Goal: Task Accomplishment & Management: Manage account settings

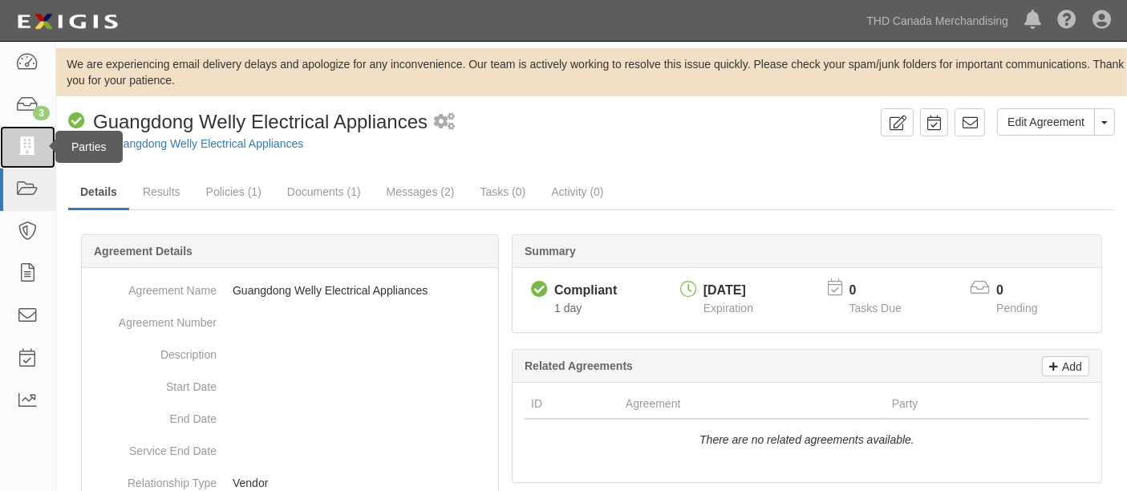
click at [18, 143] on icon at bounding box center [27, 147] width 22 height 18
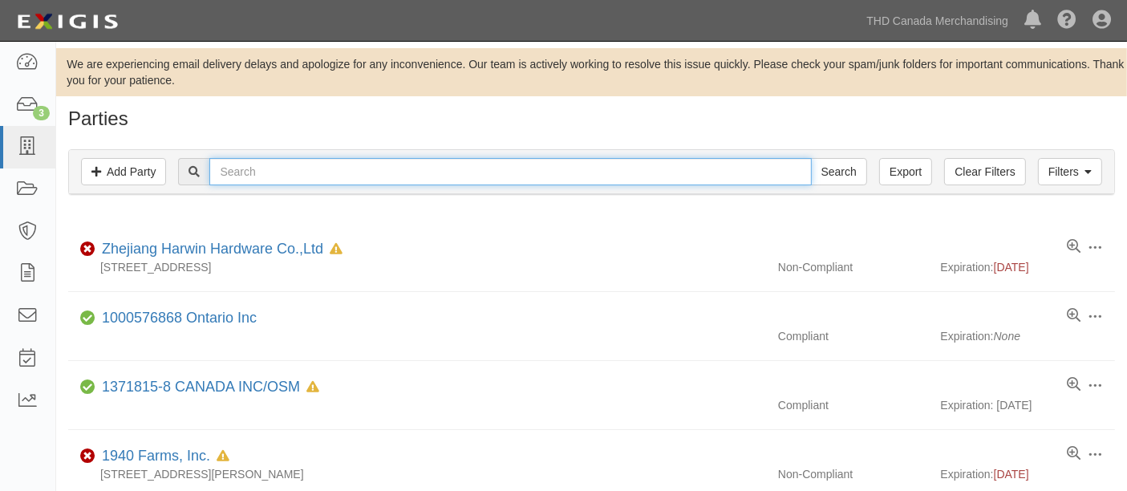
click at [270, 175] on input "text" at bounding box center [510, 171] width 602 height 27
paste input "INNOVATIVE EYEWEAR INC. DBA LUCYD"
type input "INNOVATIVE EYEWEAR INC. DBA LUCYD"
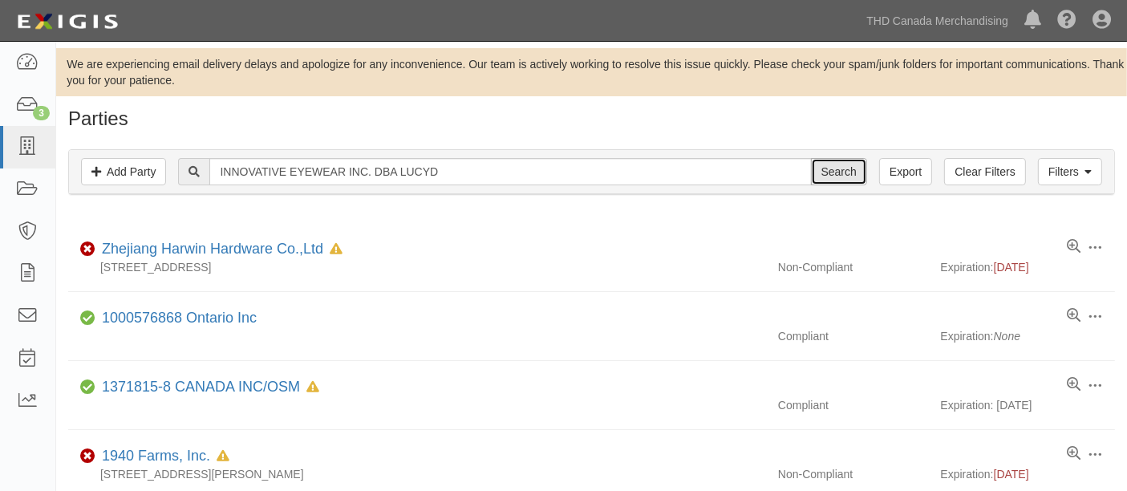
click at [816, 173] on input "Search" at bounding box center [839, 171] width 56 height 27
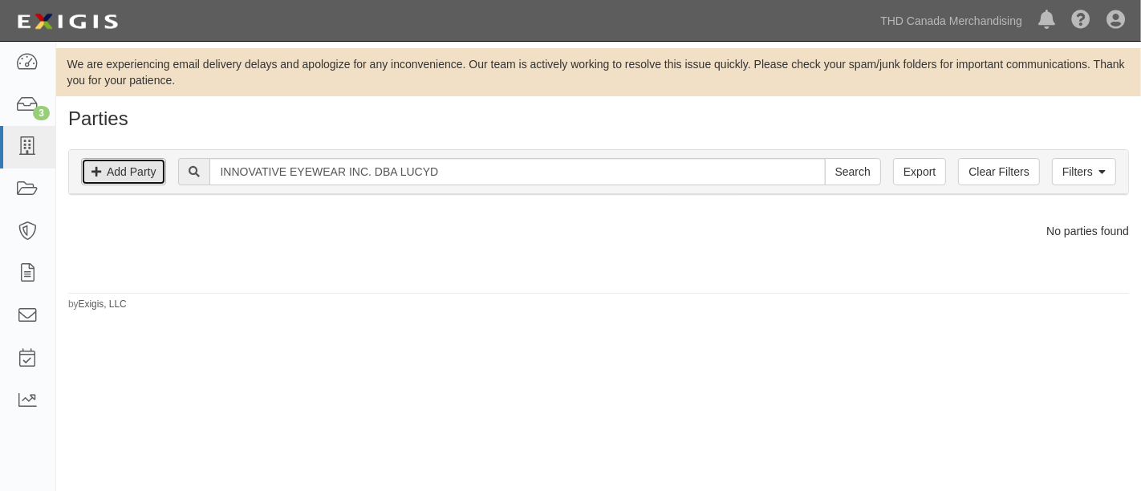
click at [150, 176] on link "Add Party" at bounding box center [123, 171] width 85 height 27
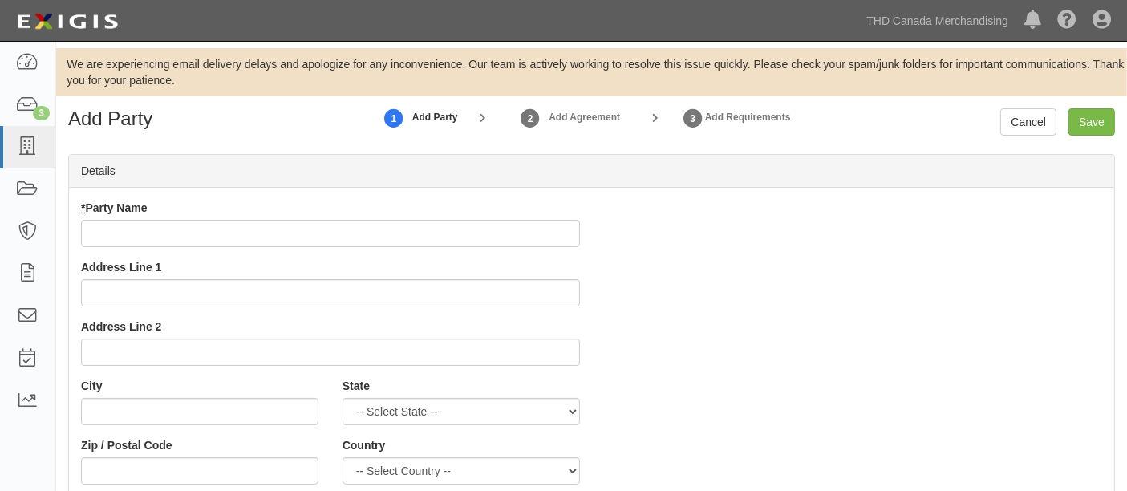
click at [215, 237] on input "* Party Name" at bounding box center [330, 233] width 499 height 27
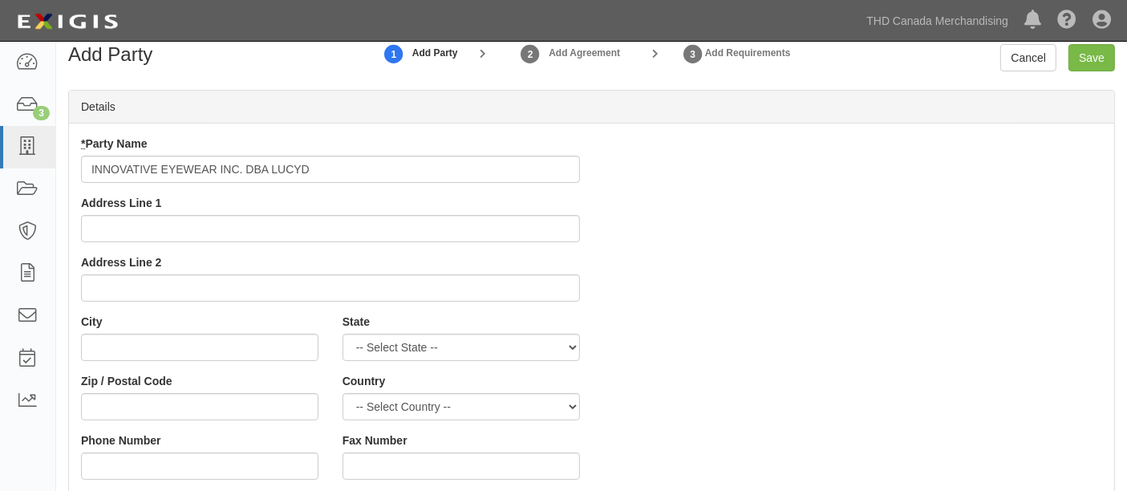
scroll to position [178, 0]
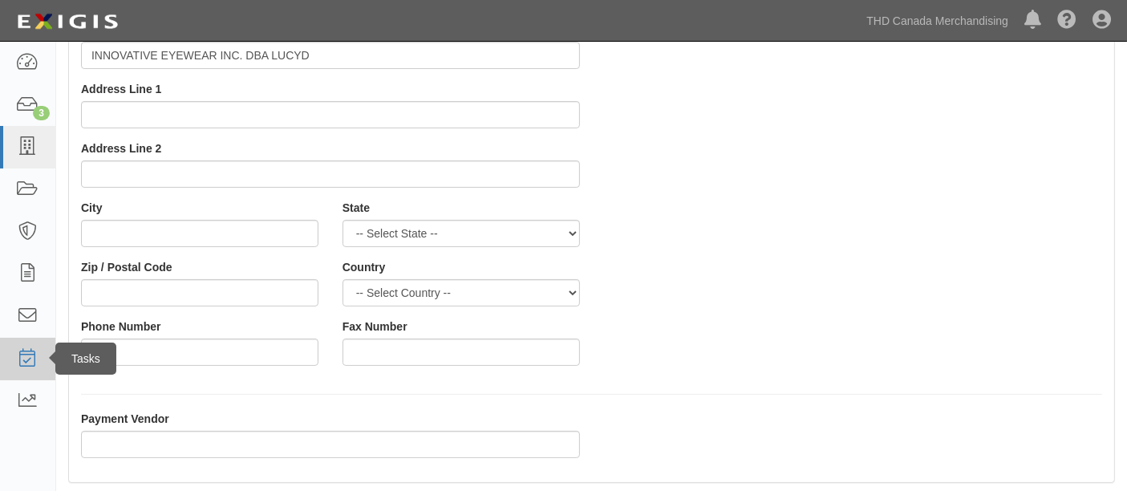
type input "INNOVATIVE EYEWEAR INC. DBA LUCYD"
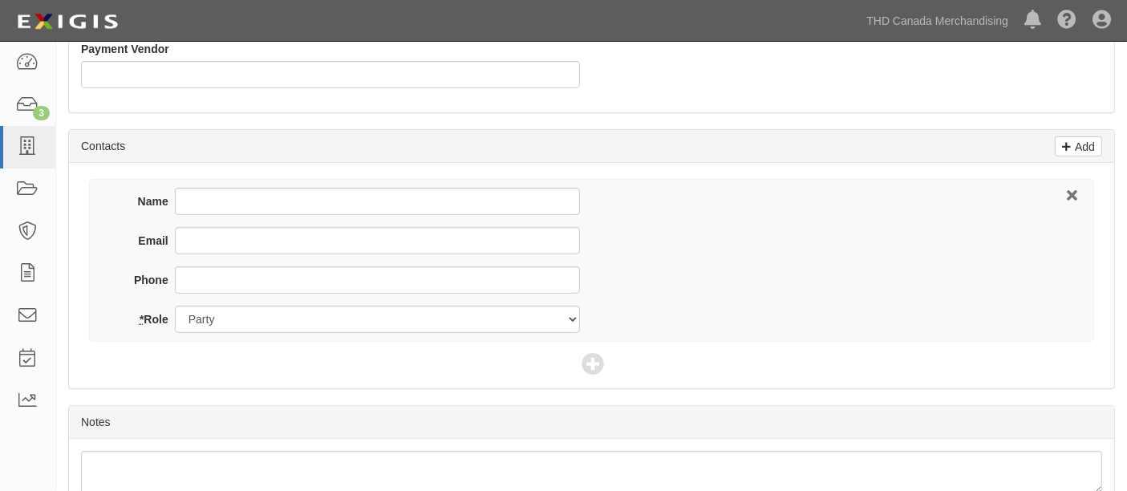
scroll to position [624, 0]
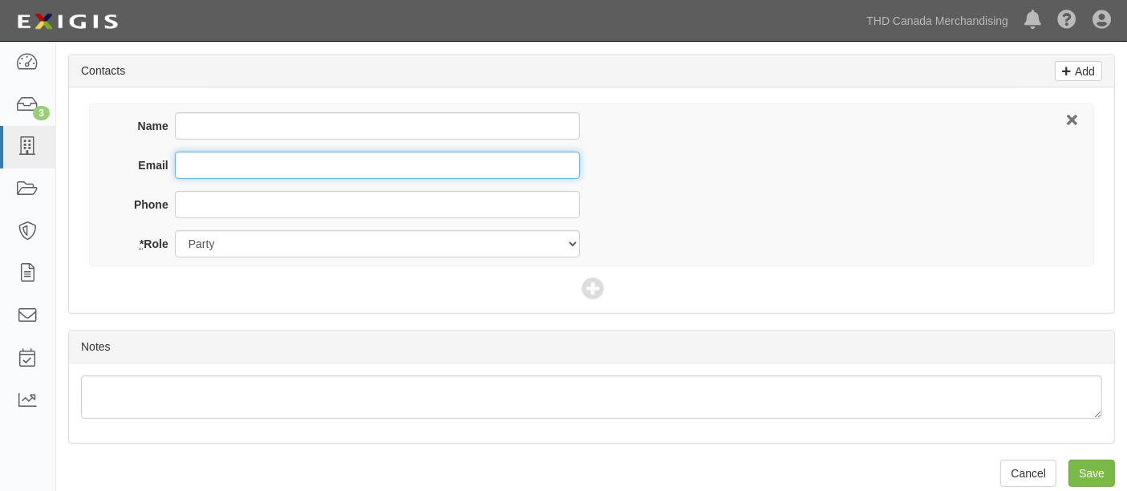
click at [200, 165] on input "Email" at bounding box center [377, 165] width 405 height 27
paste input "mberry@lucyd.co"
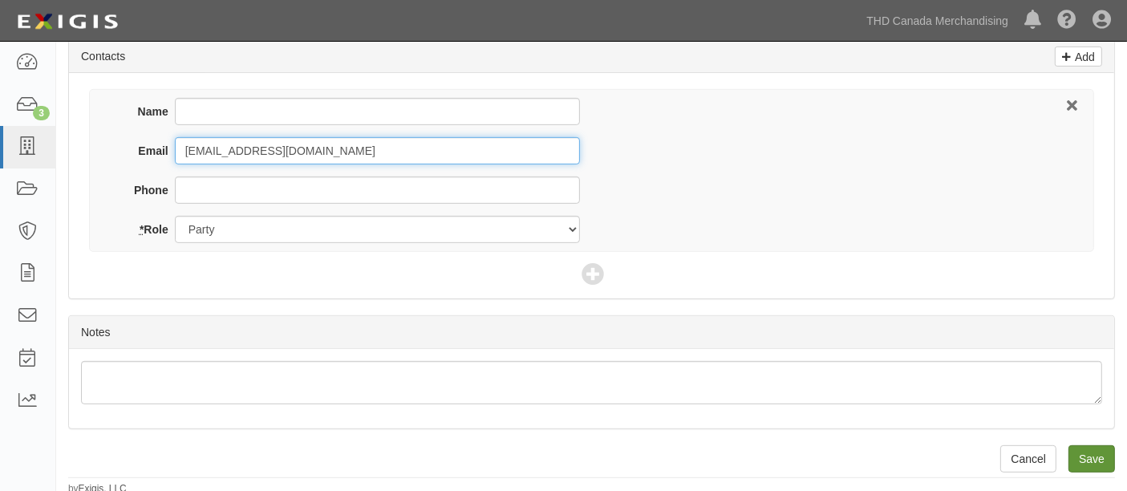
type input "mberry@lucyd.com"
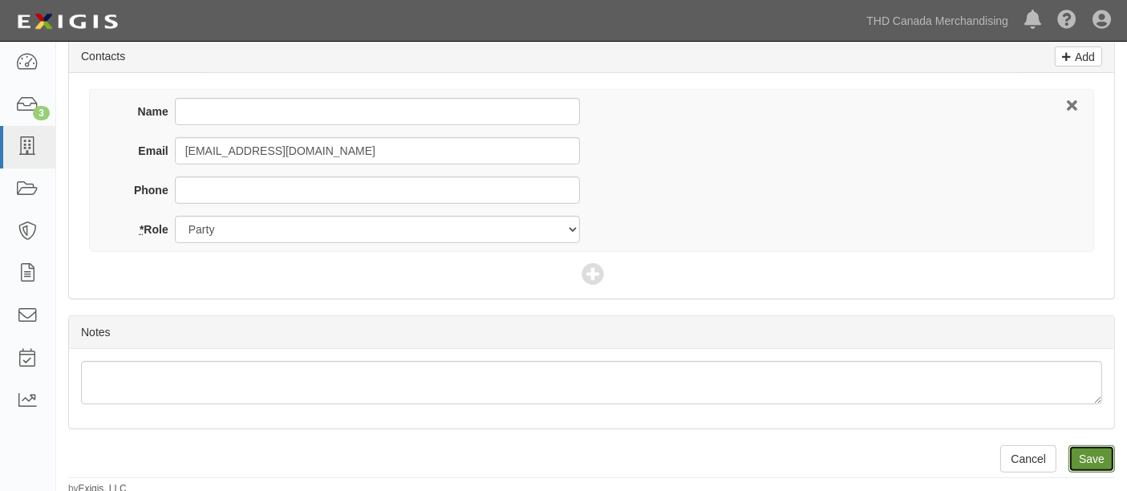
click at [1098, 460] on input "Save" at bounding box center [1092, 458] width 47 height 27
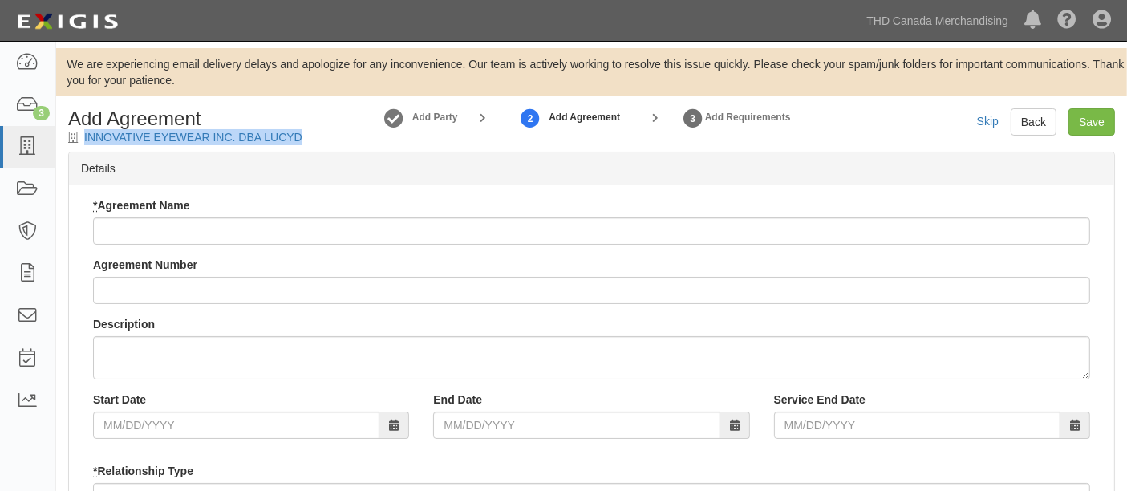
drag, startPoint x: 326, startPoint y: 136, endPoint x: 81, endPoint y: 136, distance: 244.8
click at [81, 136] on div "Add Agreement INNOVATIVE EYEWEAR INC. DBA LUCYD Add Party 2 Add Agreement 3 Add…" at bounding box center [591, 126] width 1071 height 37
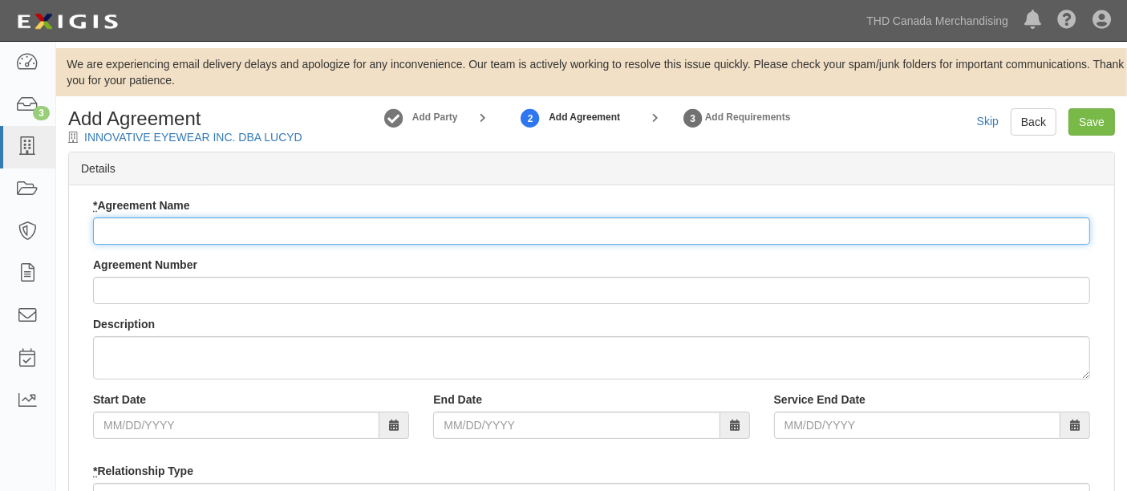
click at [283, 221] on input "* Agreement Name" at bounding box center [591, 230] width 997 height 27
paste input "INNOVATIVE EYEWEAR INC. DBA LUCYD"
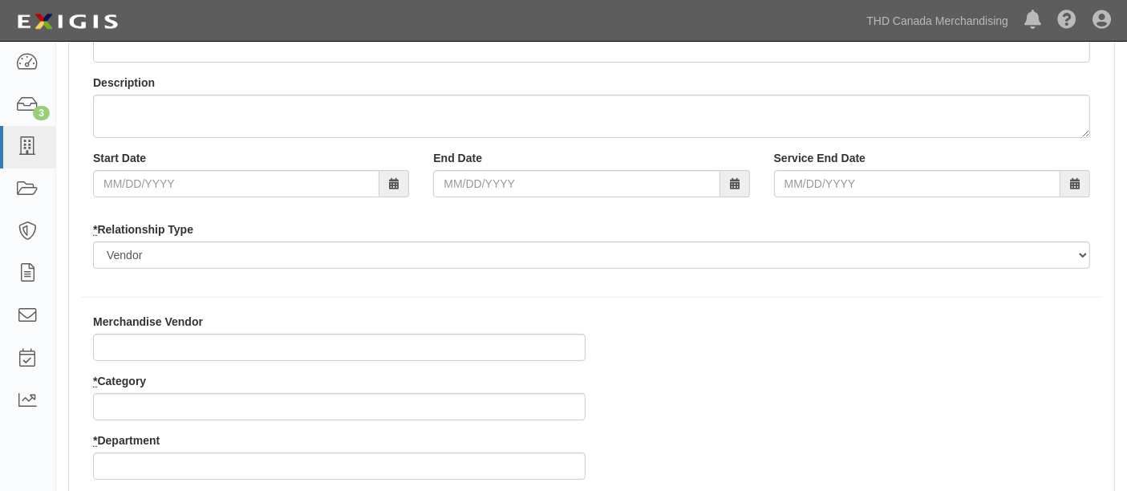
scroll to position [267, 0]
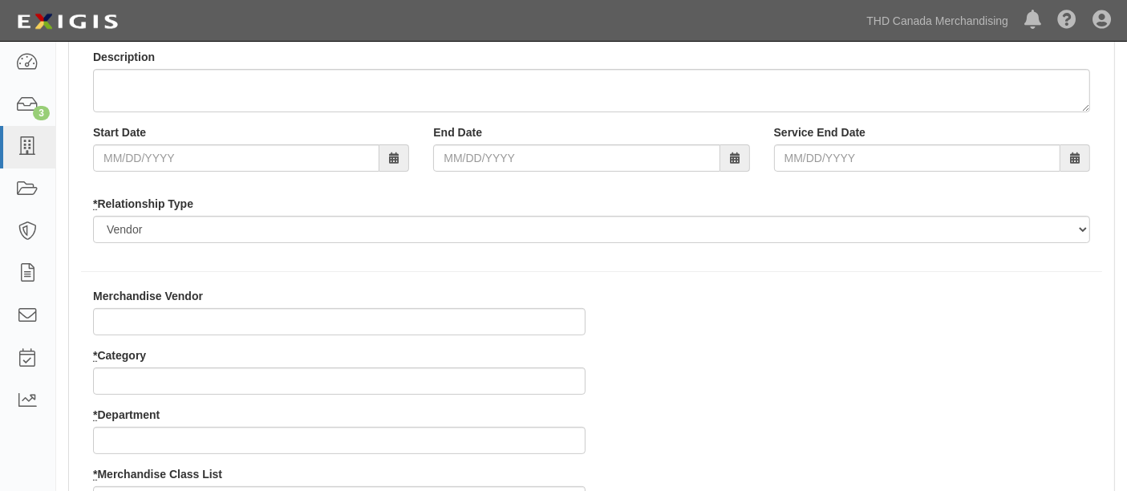
type input "INNOVATIVE EYEWEAR INC. DBA LUCYD"
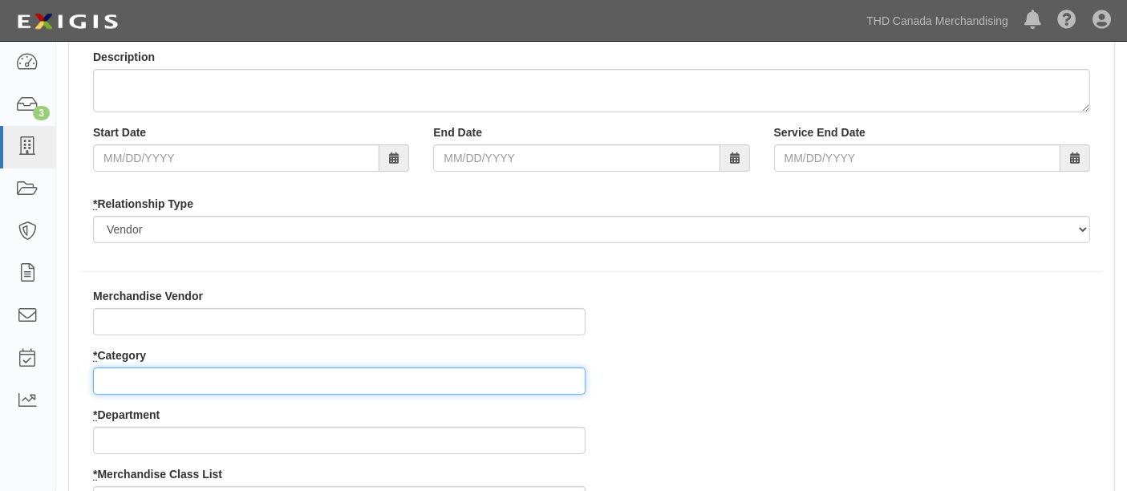
click at [199, 375] on input "* Category" at bounding box center [339, 381] width 493 height 27
type input "2"
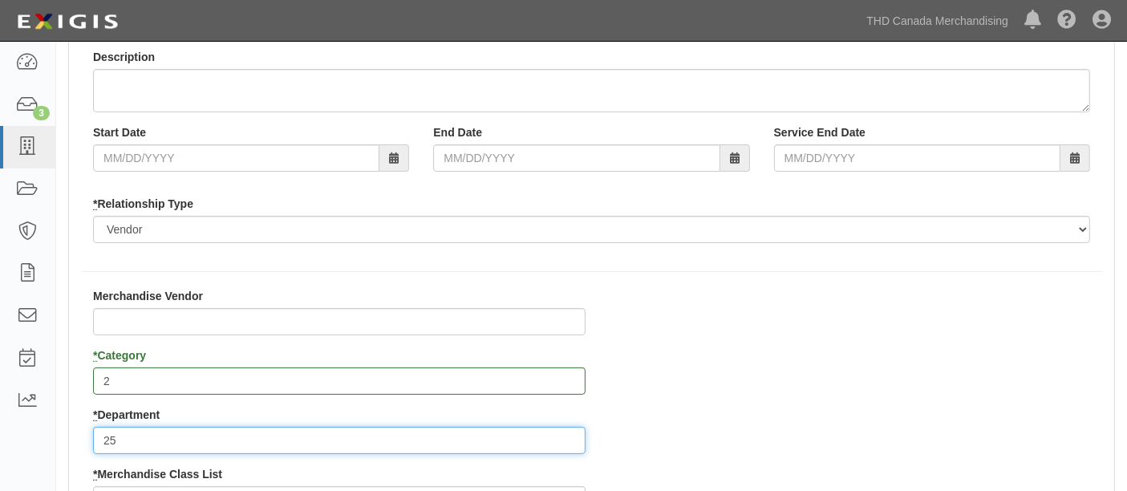
type input "25"
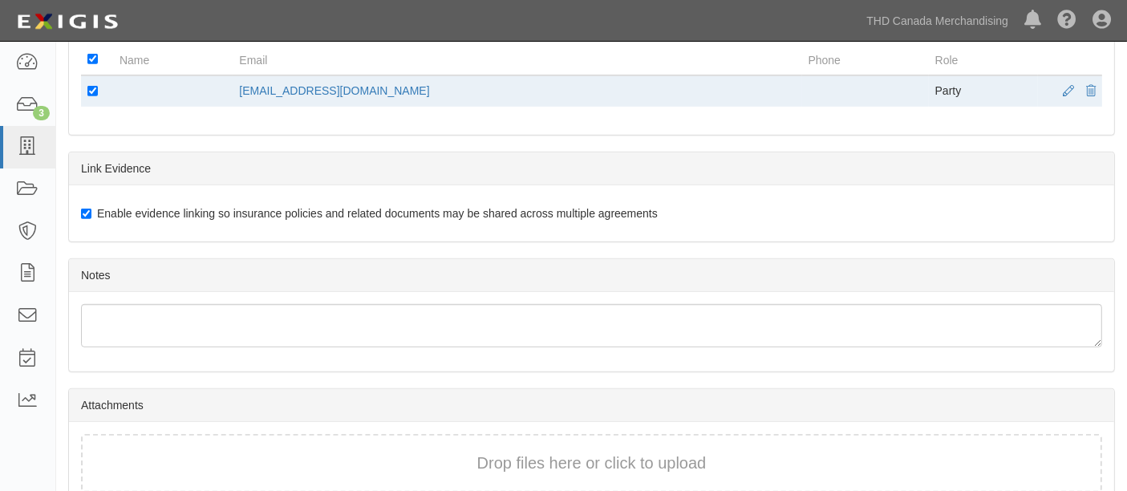
scroll to position [926, 0]
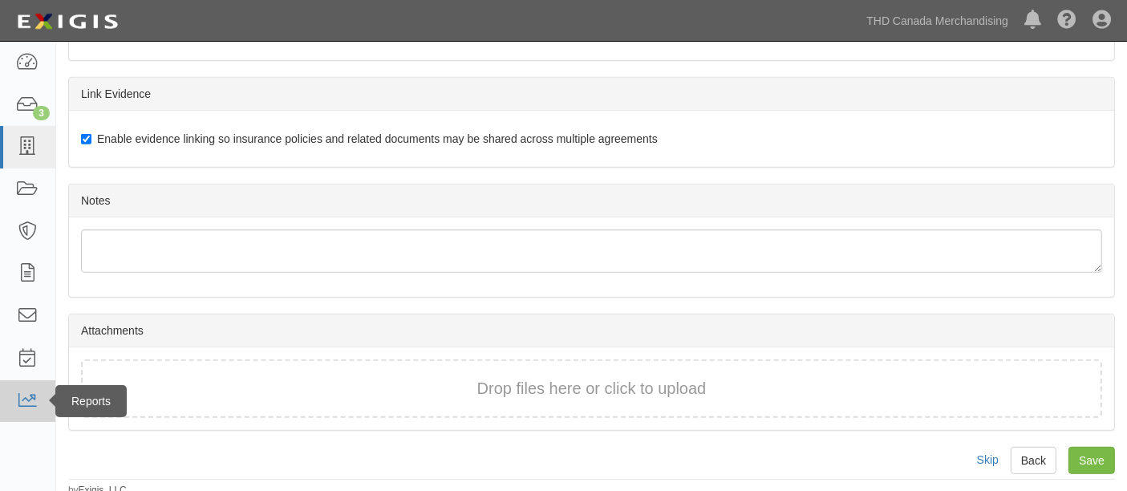
type input "1"
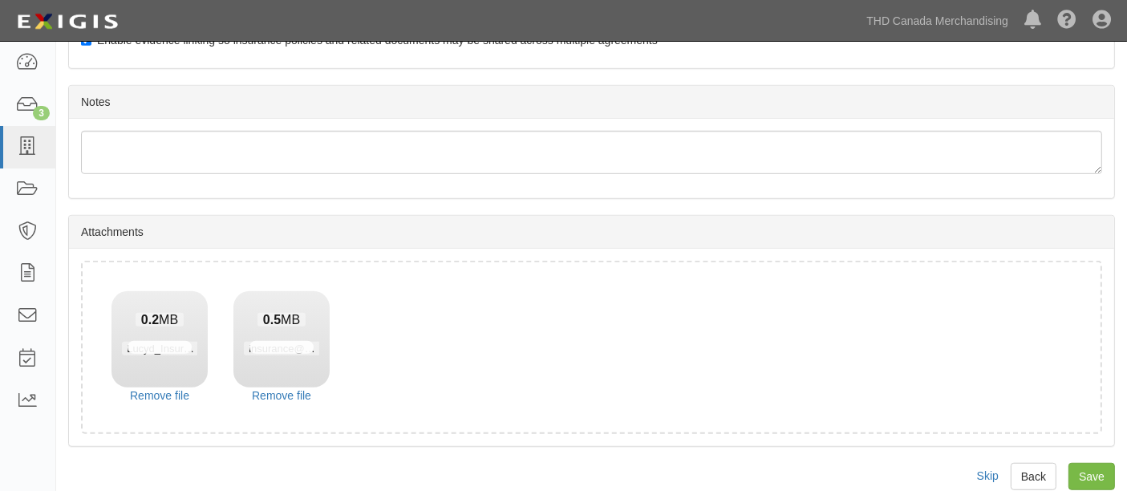
scroll to position [1041, 0]
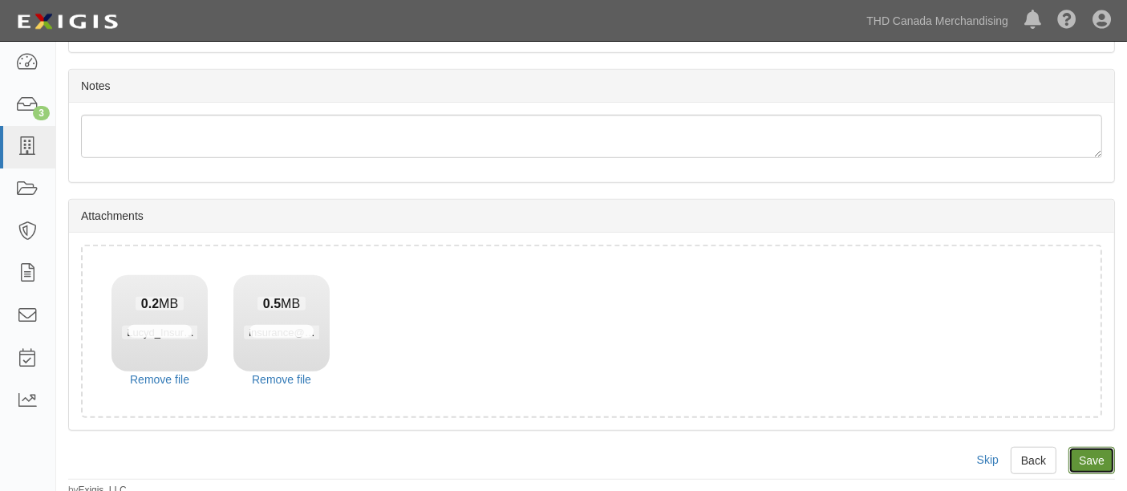
click at [1095, 447] on input "Save" at bounding box center [1092, 460] width 47 height 27
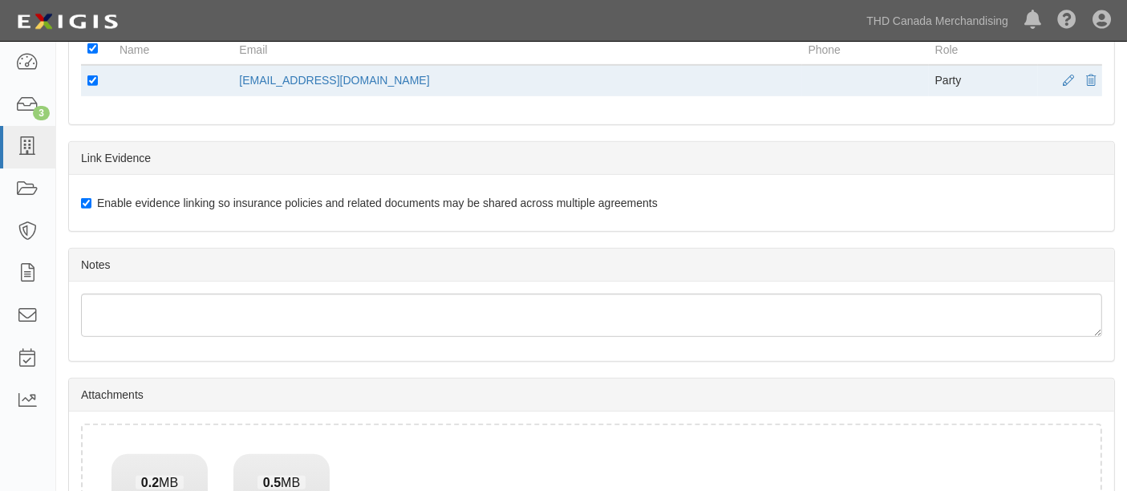
scroll to position [916, 0]
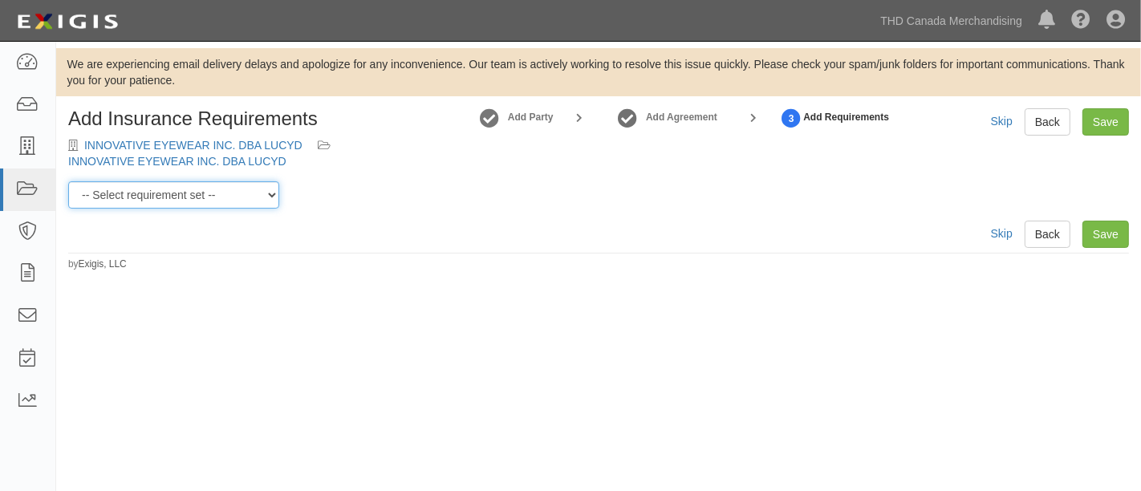
click at [217, 193] on select "-- Select requirement set -- $20M GL (Canadian Supplier) $20M GL (Non-Canadian …" at bounding box center [173, 194] width 211 height 27
click at [262, 194] on select "-- Select requirement set -- $20M GL (Canadian Supplier) $20M GL (Non-Canadian …" at bounding box center [173, 194] width 211 height 27
click at [68, 181] on select "-- Select requirement set -- $20M GL (Canadian Supplier) $20M GL (Non-Canadian …" at bounding box center [173, 194] width 211 height 27
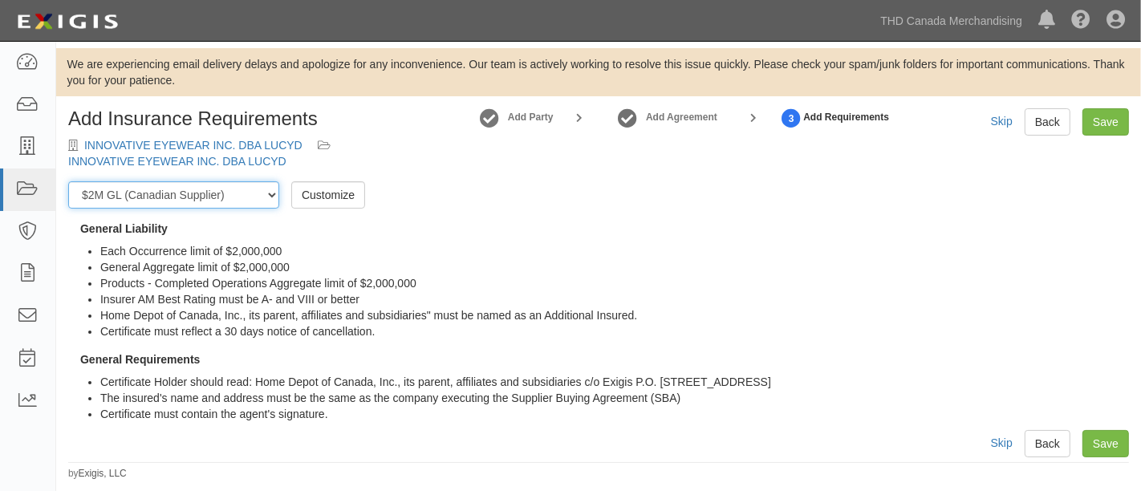
click at [266, 193] on select "-- Select requirement set -- $20M GL (Canadian Supplier) $20M GL (Non-Canadian …" at bounding box center [173, 194] width 211 height 27
select select "31587"
click at [68, 181] on select "-- Select requirement set -- $20M GL (Canadian Supplier) $20M GL (Non-Canadian …" at bounding box center [173, 194] width 211 height 27
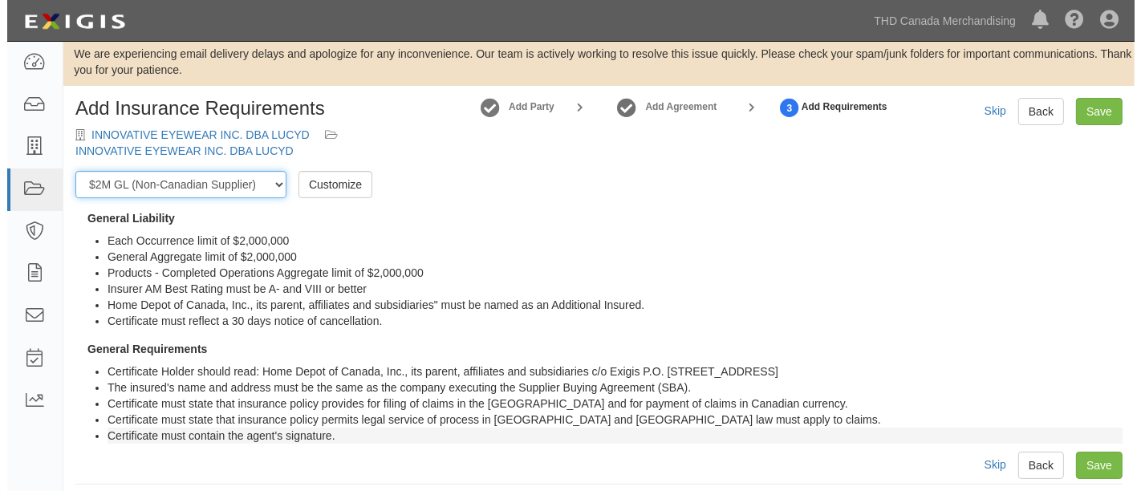
scroll to position [20, 0]
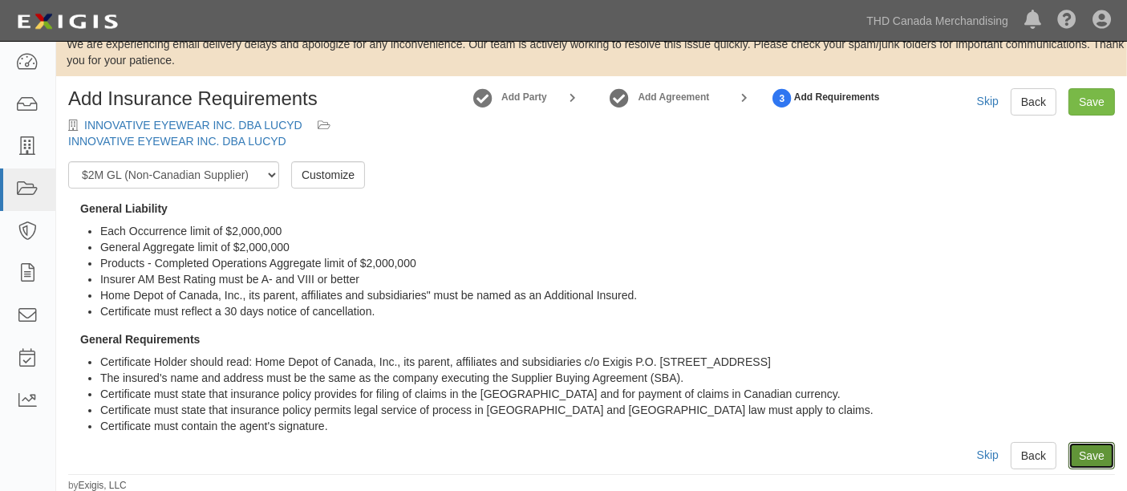
click at [1075, 453] on link "Save" at bounding box center [1092, 455] width 47 height 27
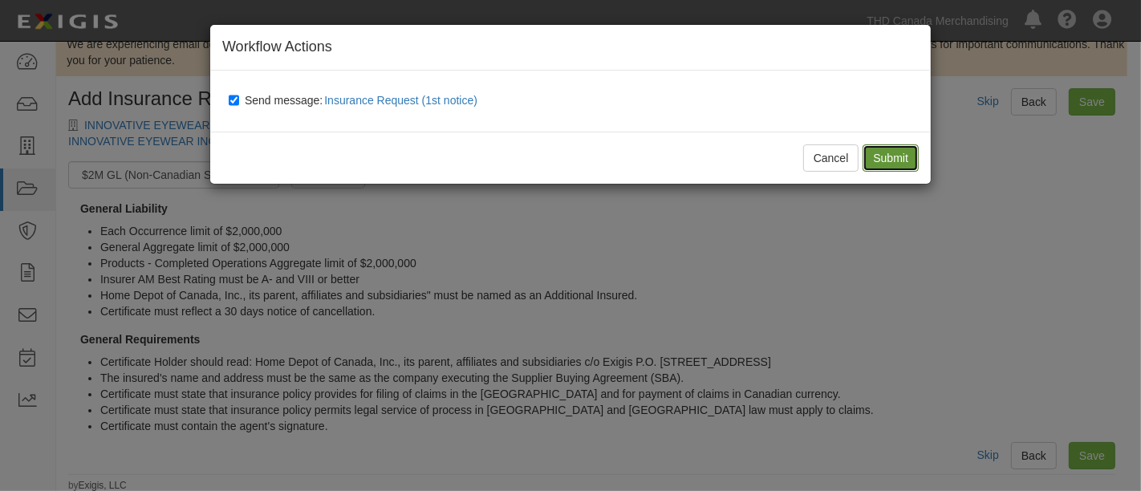
click at [884, 154] on input "Submit" at bounding box center [891, 157] width 56 height 27
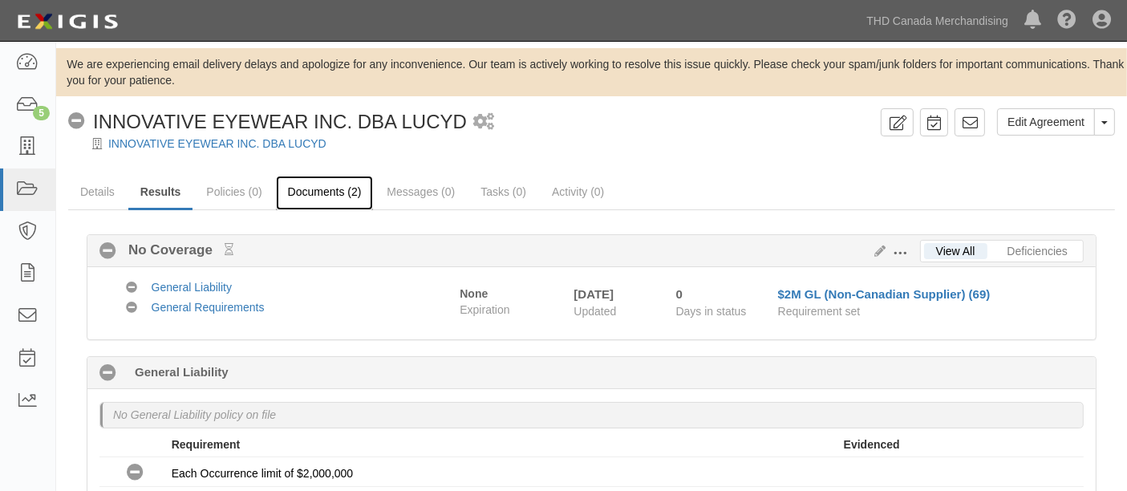
click at [316, 181] on link "Documents (2)" at bounding box center [325, 193] width 98 height 35
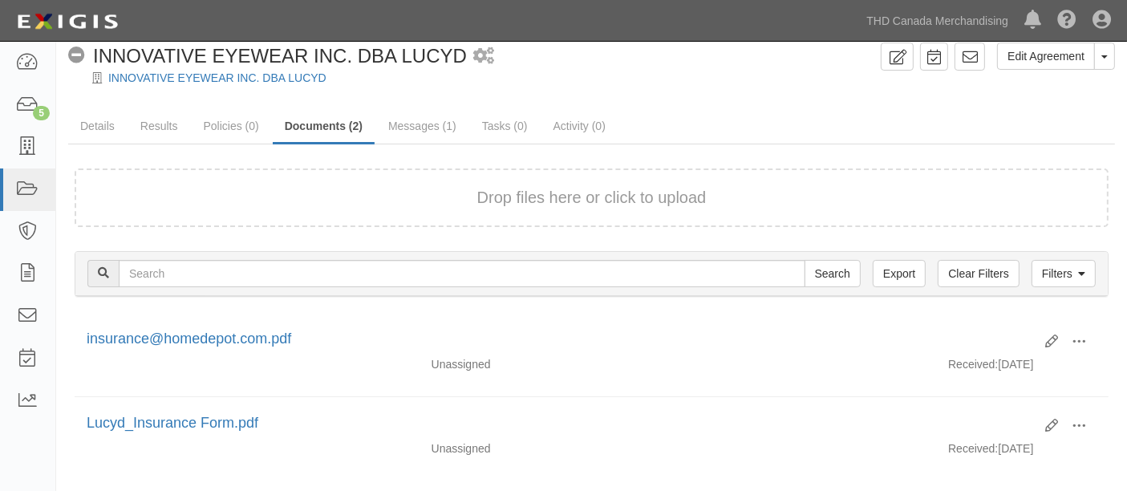
scroll to position [148, 0]
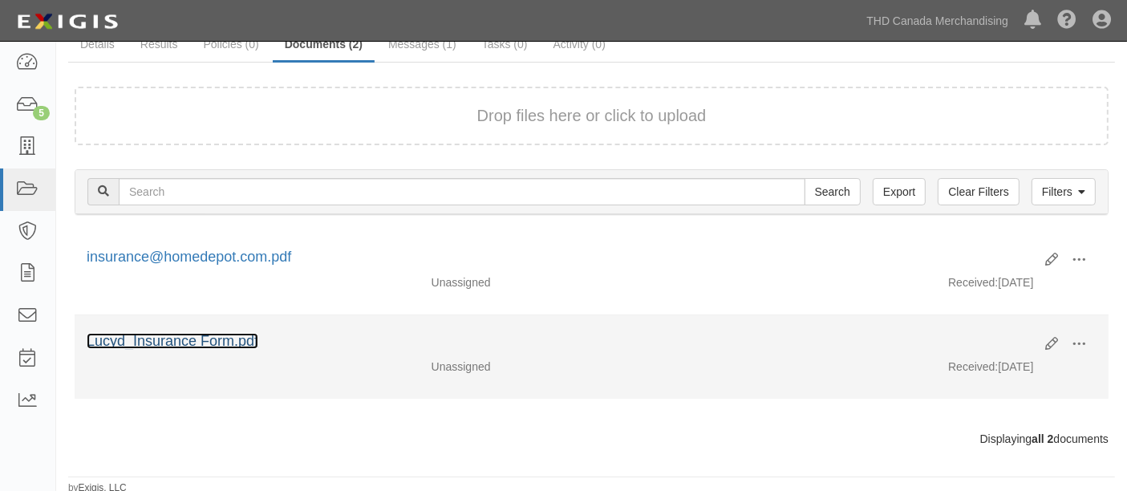
click at [218, 339] on link "Lucyd_Insurance Form.pdf" at bounding box center [173, 341] width 172 height 16
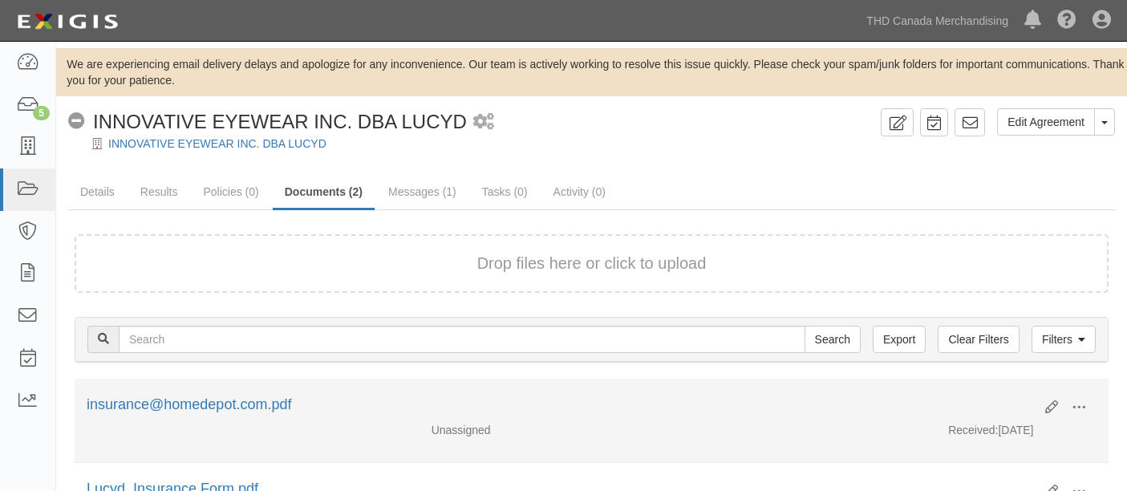
scroll to position [148, 0]
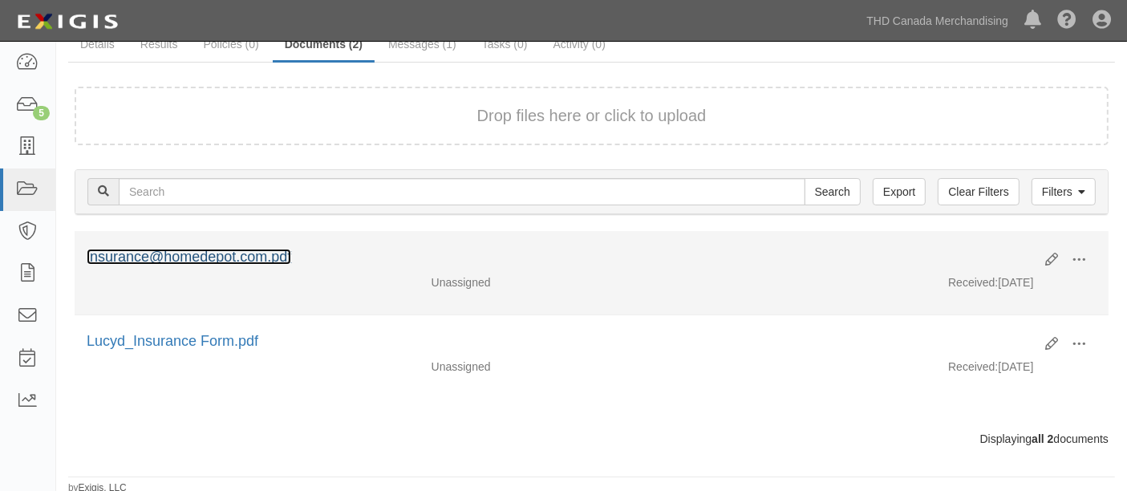
click at [220, 256] on link "insurance@homedepot.com.pdf" at bounding box center [189, 257] width 205 height 16
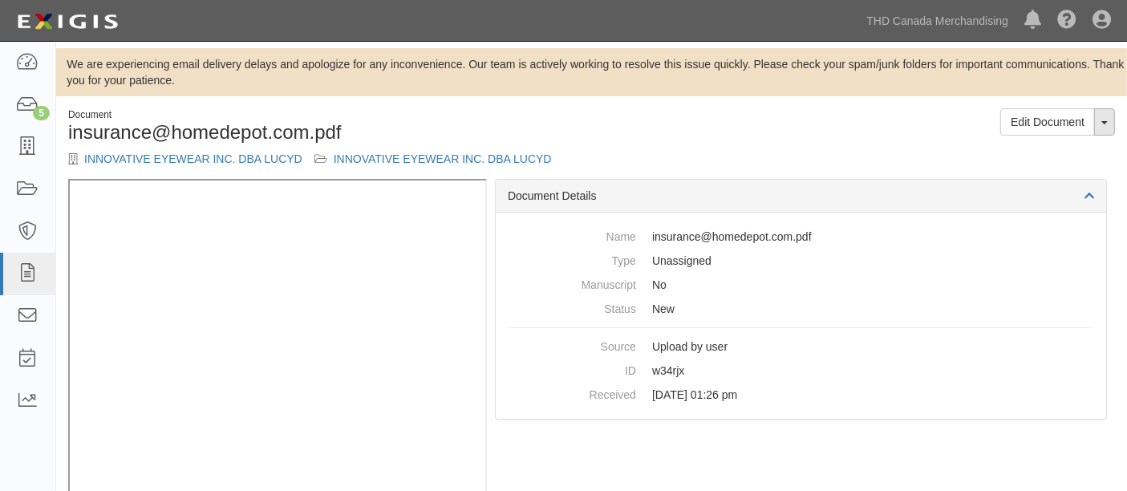
click at [1100, 120] on button "Toggle Document Dropdown" at bounding box center [1105, 121] width 21 height 27
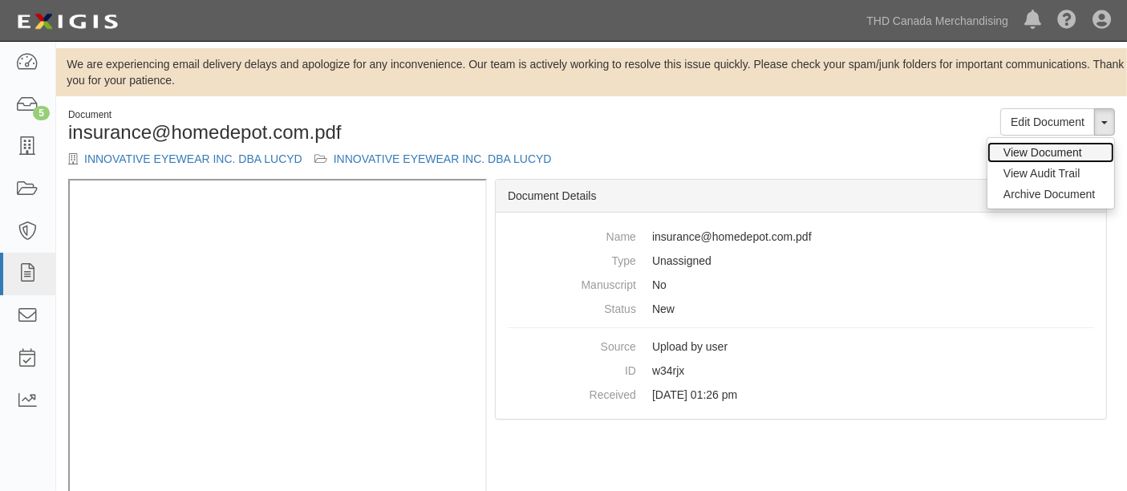
click at [1044, 151] on link "View Document" at bounding box center [1051, 152] width 127 height 21
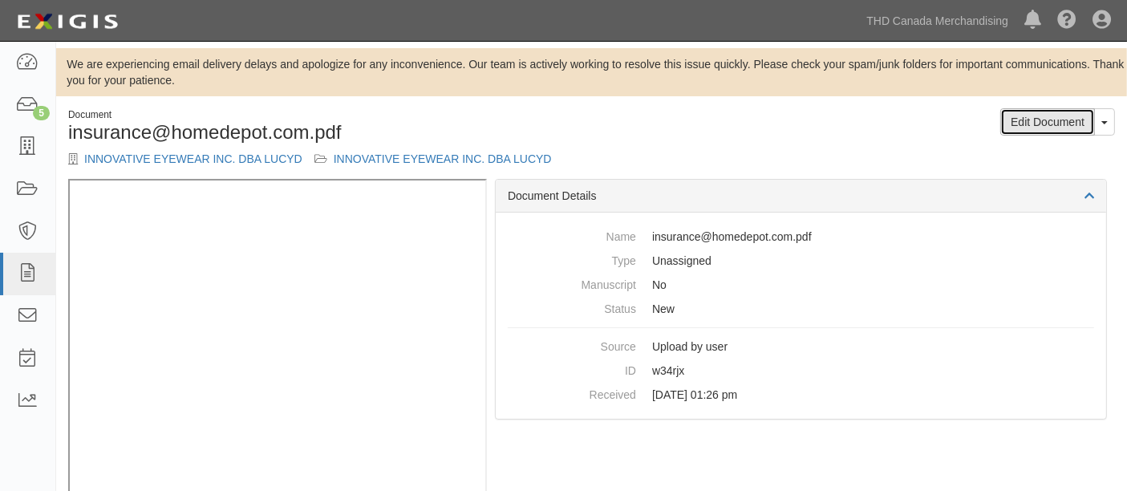
click at [1050, 120] on link "Edit Document" at bounding box center [1048, 121] width 95 height 27
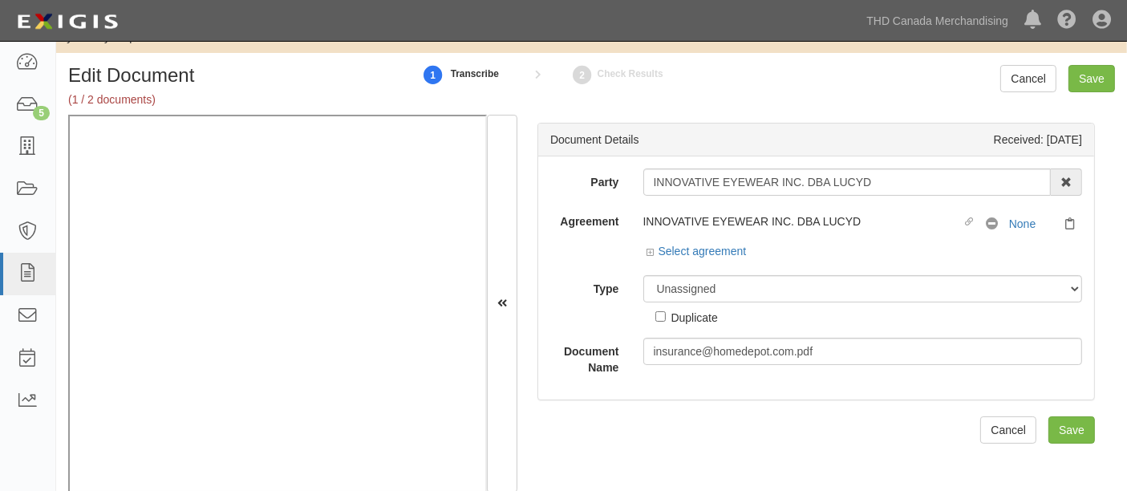
scroll to position [67, 0]
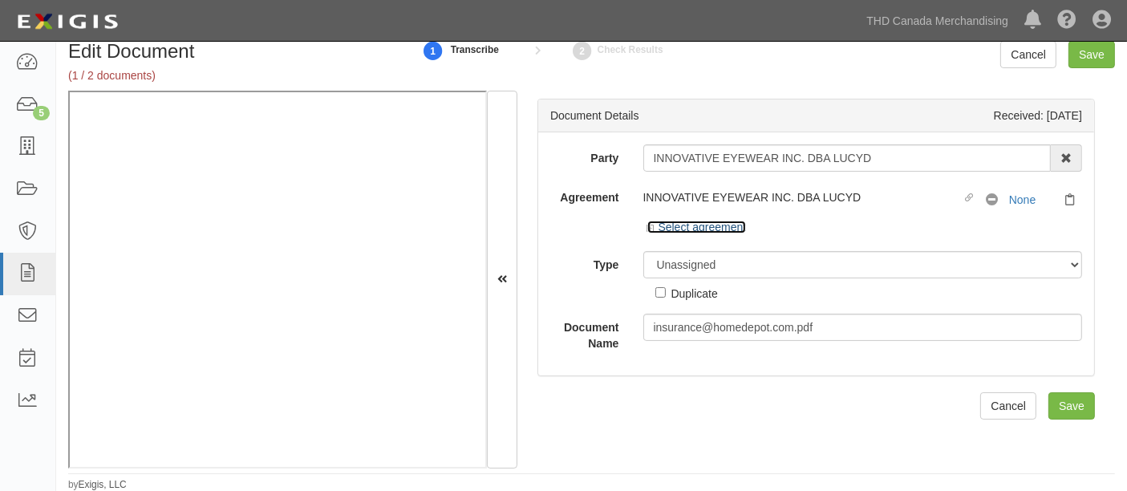
click at [713, 221] on link "Select agreement" at bounding box center [698, 227] width 100 height 13
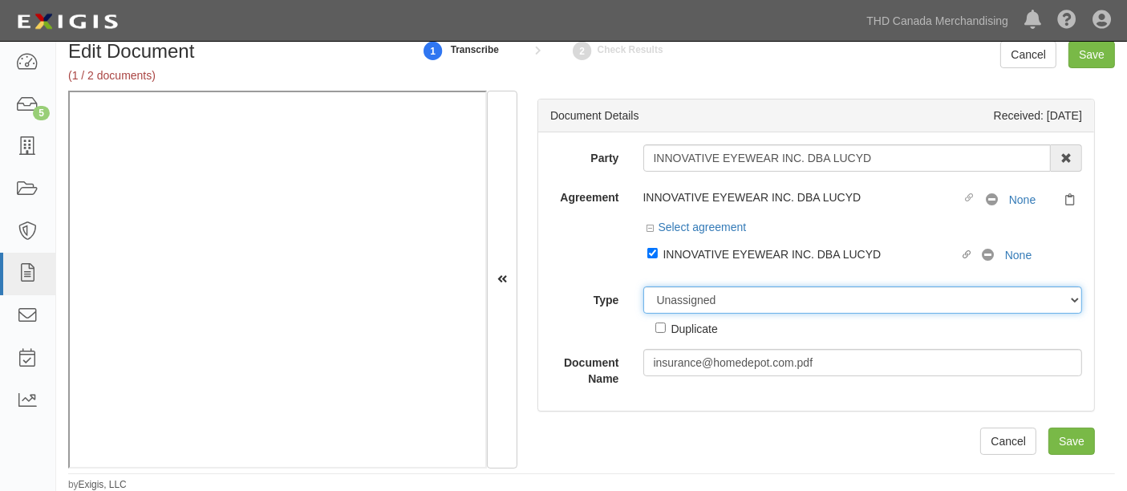
click at [782, 305] on select "Unassigned Binder Cancellation Notice Certificate Contract Endorsement Insuranc…" at bounding box center [864, 299] width 440 height 27
select select "CertificateDetail"
click at [644, 286] on select "Unassigned Binder Cancellation Notice Certificate Contract Endorsement Insuranc…" at bounding box center [864, 299] width 440 height 27
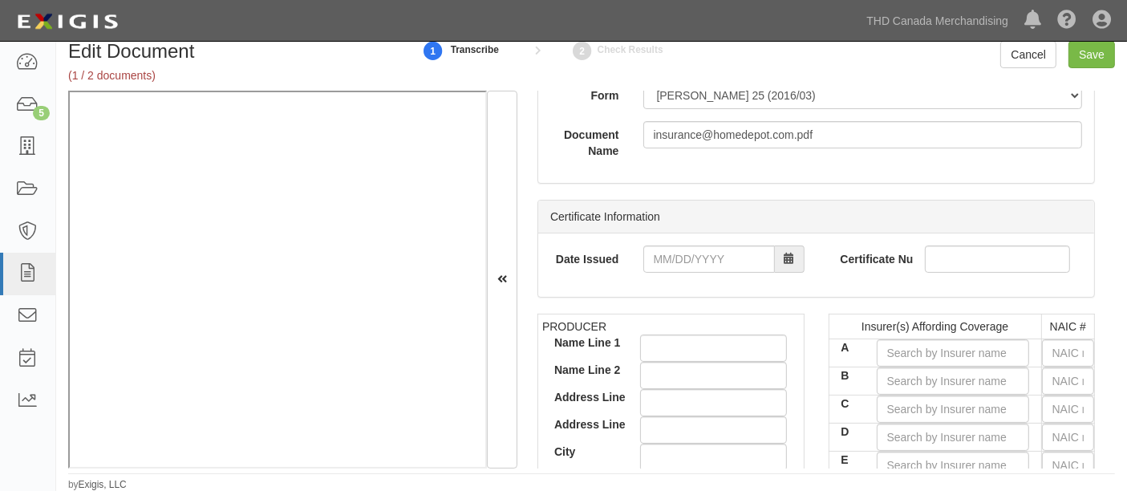
scroll to position [356, 0]
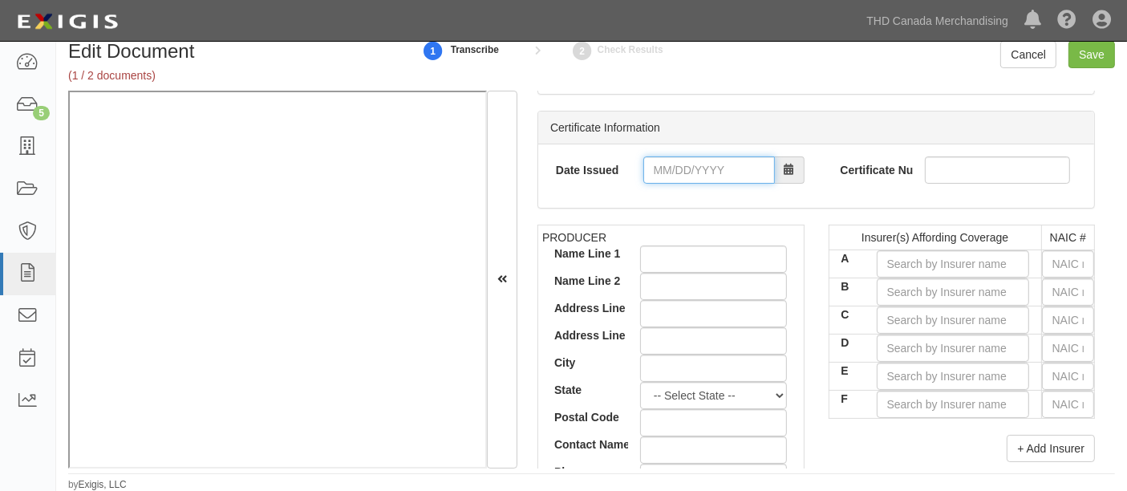
click at [685, 184] on input "Date Issued" at bounding box center [710, 169] width 132 height 27
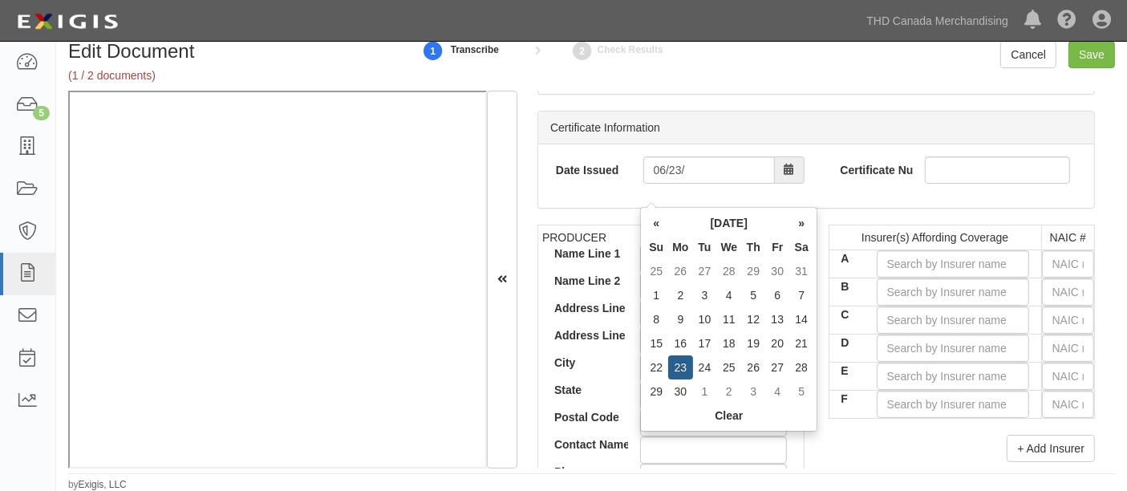
click at [679, 362] on td "23" at bounding box center [680, 367] width 24 height 24
type input "06/23/2025"
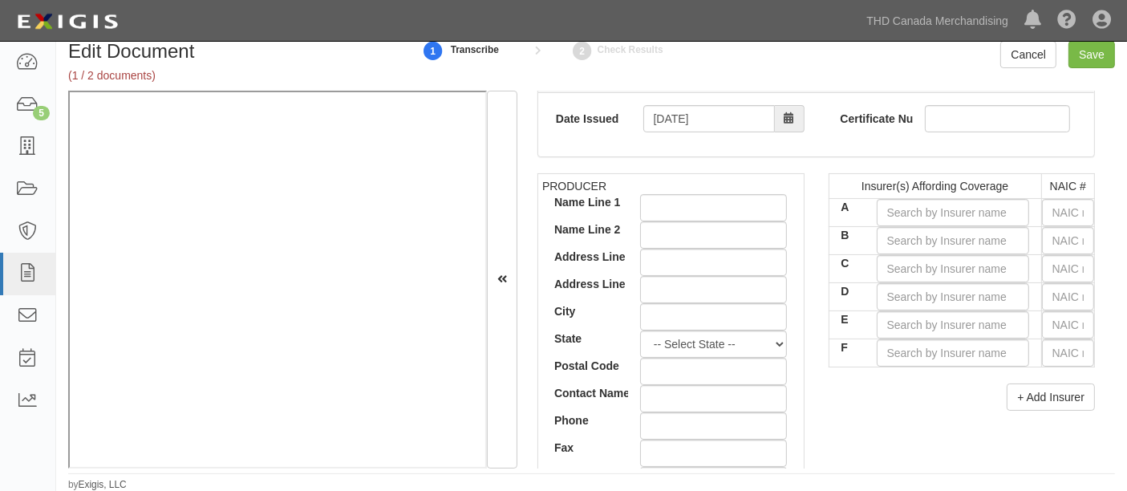
scroll to position [445, 0]
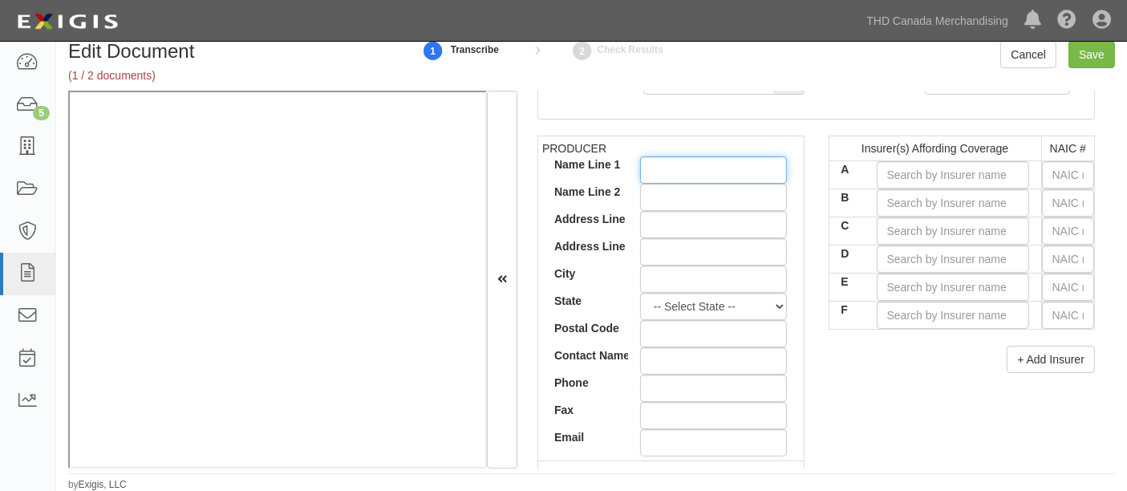
click at [652, 184] on input "Name Line 1" at bounding box center [714, 169] width 148 height 27
paste input "EMBROKER INSURANCE SERVICES LLC"
drag, startPoint x: 705, startPoint y: 196, endPoint x: 583, endPoint y: 195, distance: 121.2
click at [583, 195] on td "PRODUCER Name Line 1 EMBROKER INSURANCE SERVICES LLC Name Line 2 Address Line 1…" at bounding box center [671, 298] width 266 height 325
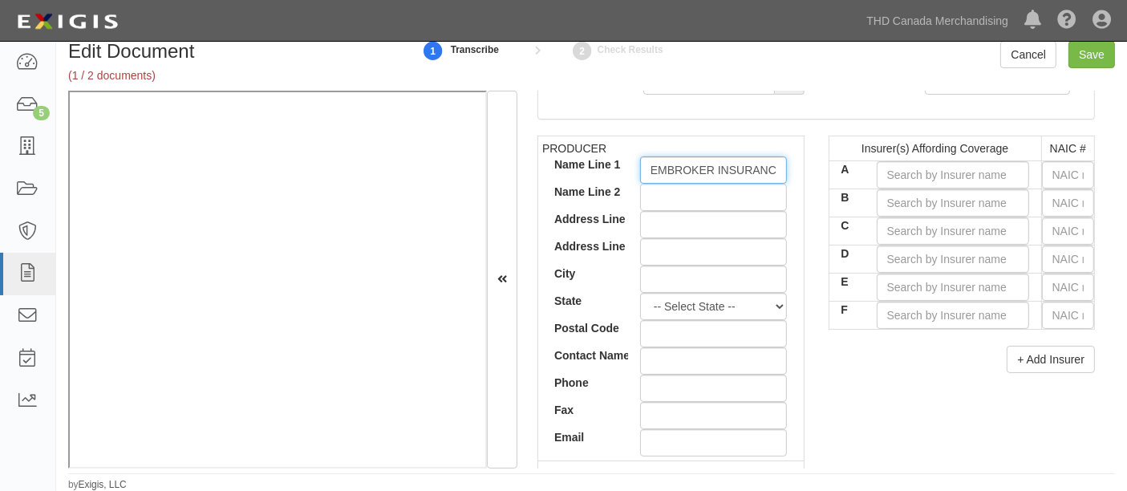
type input "EMBROKER INSURANCE SERVICES LLC"
click at [661, 238] on input "Address Line 1" at bounding box center [714, 224] width 148 height 27
paste input "5214F DIAMOND HGHTS BLVD 1261"
type input "5214F DIAMOND HGHTS BLVD 1261"
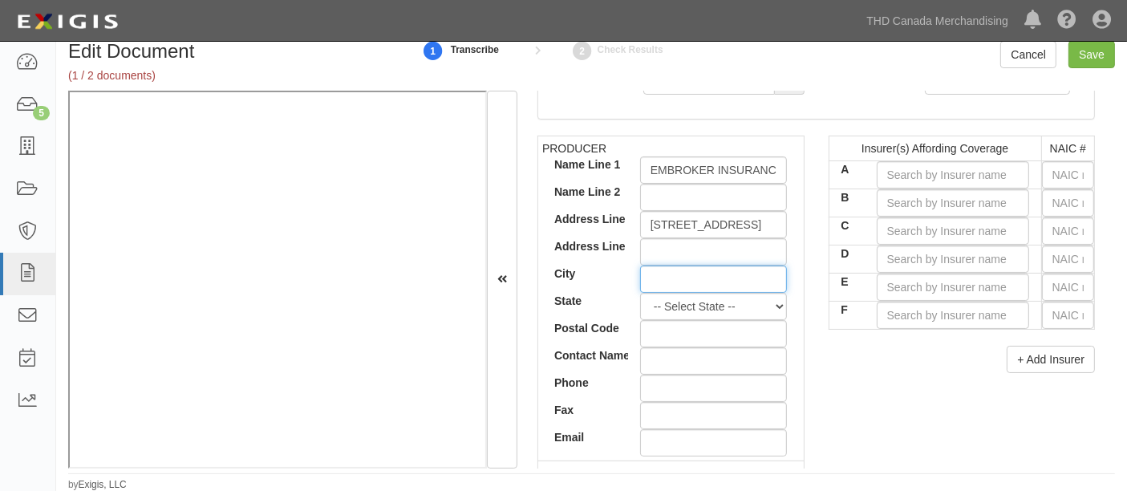
click at [652, 293] on input "City" at bounding box center [714, 279] width 148 height 27
type input "s"
type input "San Fransico"
click at [706, 320] on select "-- Select State -- Alabama Alaska Arizona Arkansas California Colorado Connecti…" at bounding box center [714, 306] width 148 height 27
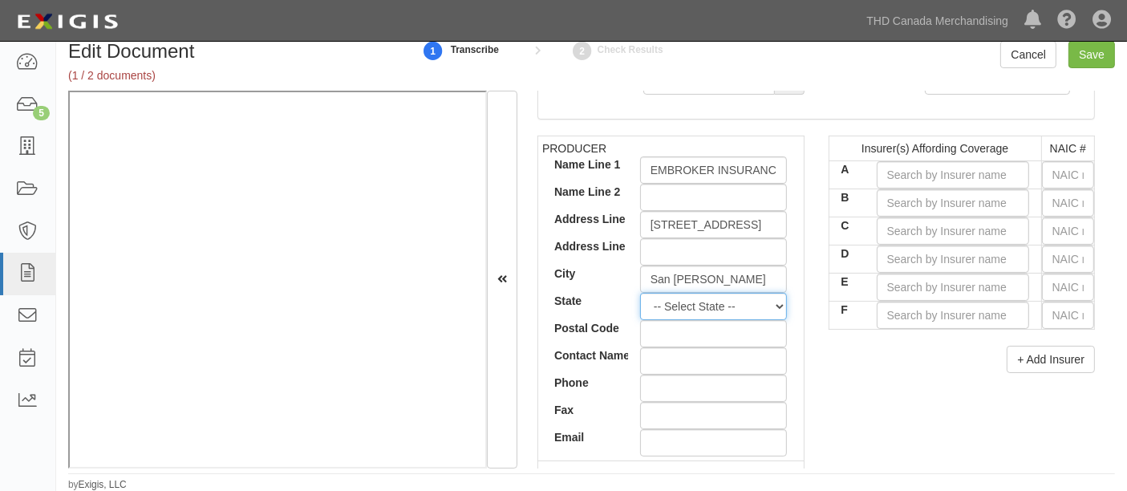
click at [701, 320] on select "-- Select State -- Alabama Alaska Arizona Arkansas California Colorado Connecti…" at bounding box center [714, 306] width 148 height 27
drag, startPoint x: 697, startPoint y: 332, endPoint x: 693, endPoint y: 315, distance: 18.1
click at [697, 320] on select "-- Select State -- Alabama Alaska Arizona Arkansas California Colorado Connecti…" at bounding box center [714, 306] width 148 height 27
select select "CA"
click at [640, 313] on select "-- Select State -- Alabama Alaska Arizona Arkansas California Colorado Connecti…" at bounding box center [714, 306] width 148 height 27
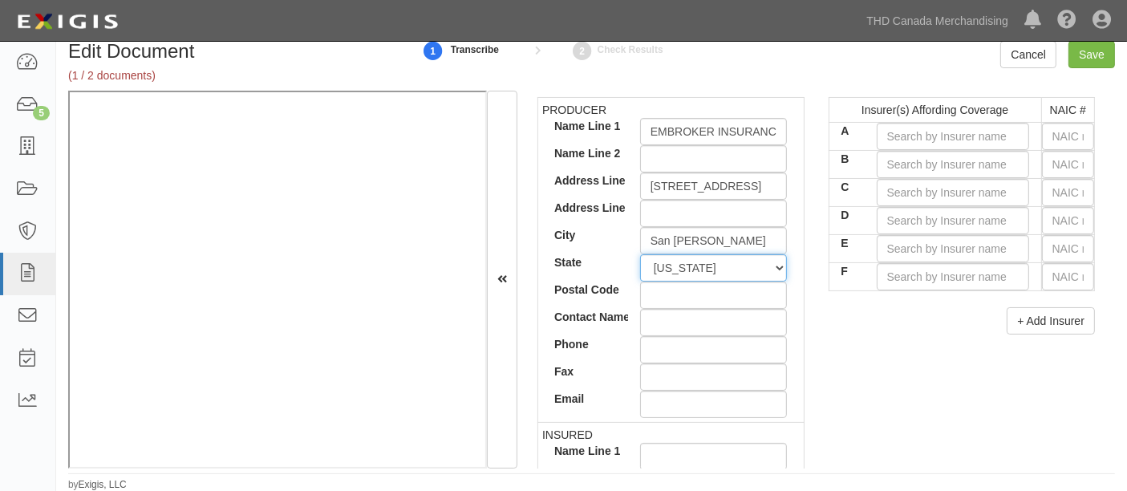
scroll to position [445, 0]
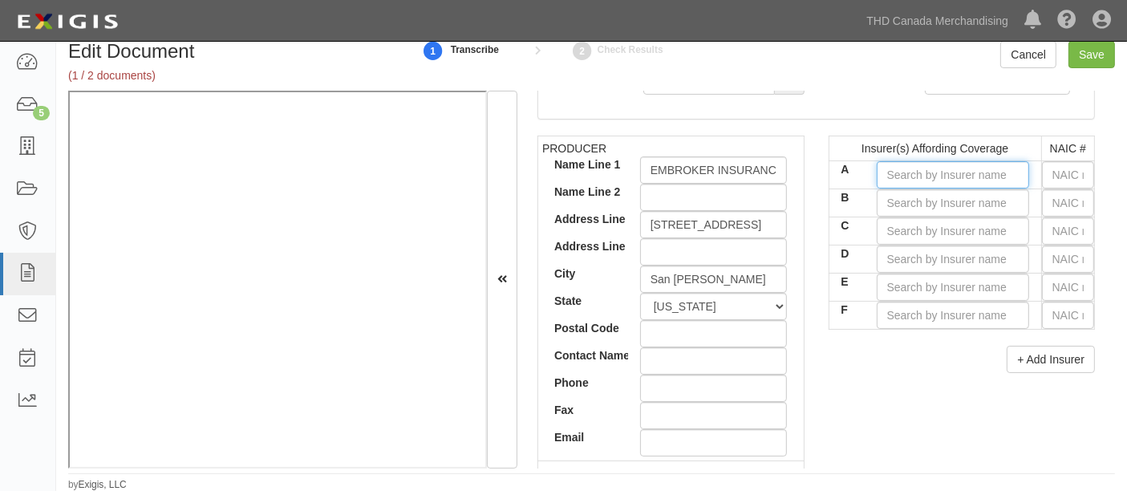
click at [907, 189] on input "A" at bounding box center [953, 174] width 152 height 27
click at [1063, 189] on input "text" at bounding box center [1068, 174] width 52 height 27
type input "36404"
type input "3"
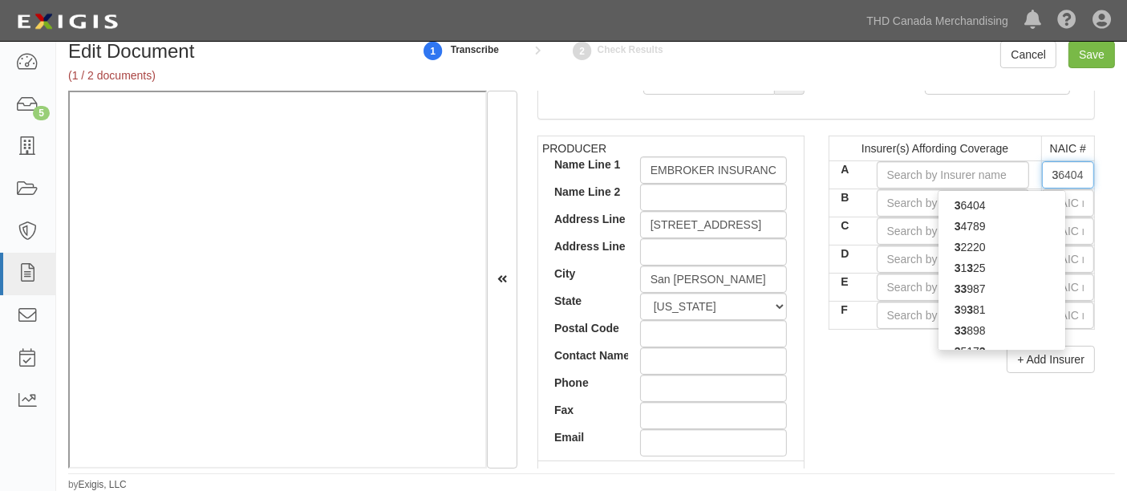
type input "30970"
type input "30"
type input "30104"
type input "301"
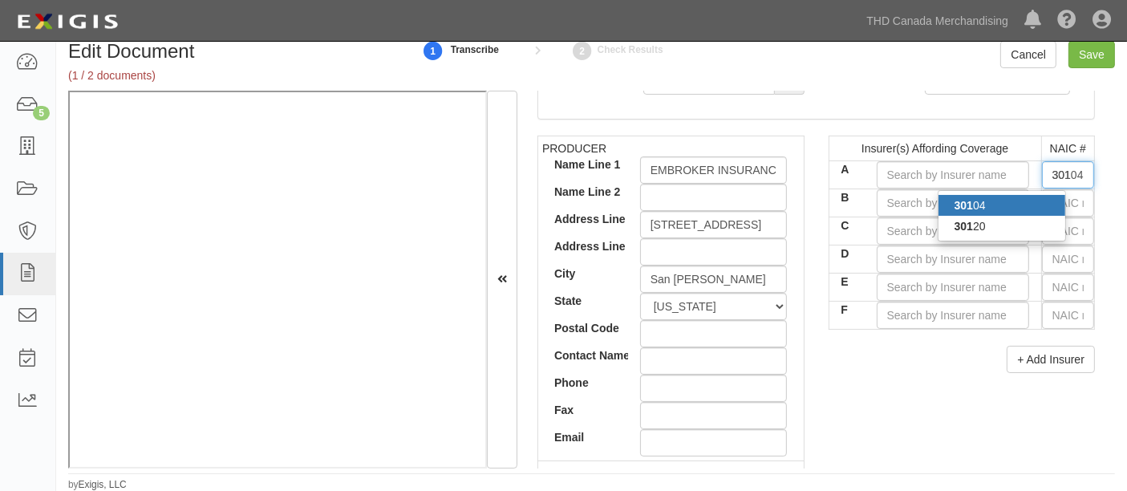
click at [981, 216] on div "301 04" at bounding box center [1002, 205] width 127 height 21
type input "Hartford Underwriters Insurance Company (A+ XV Rating)"
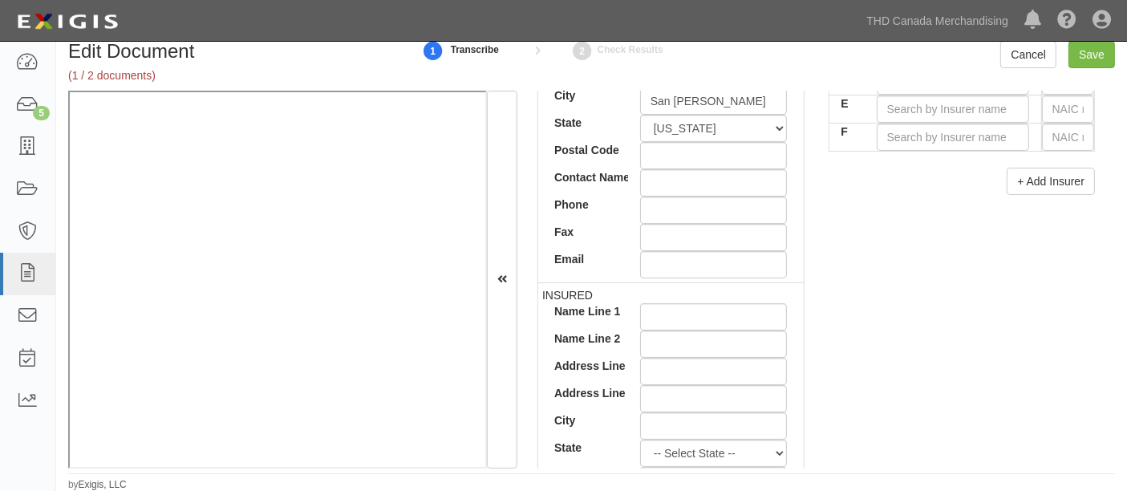
scroll to position [713, 0]
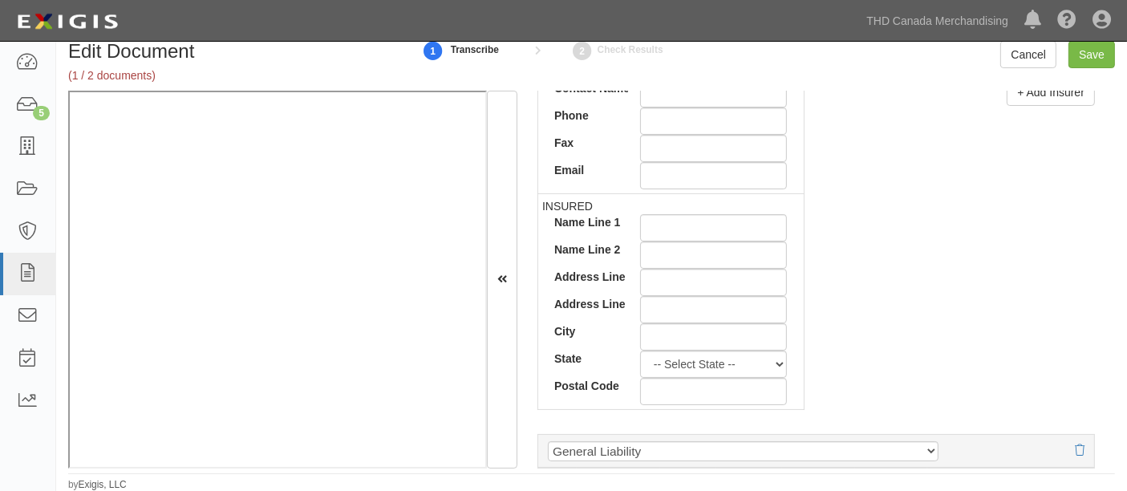
type input "30104"
click at [672, 242] on input "Name Line 1" at bounding box center [714, 227] width 148 height 27
paste input "INNOVATIVE EYEWEAR INC. DBA LUCYD"
type input "INNOVATIVE EYEWEAR INC. DBA LUCYD"
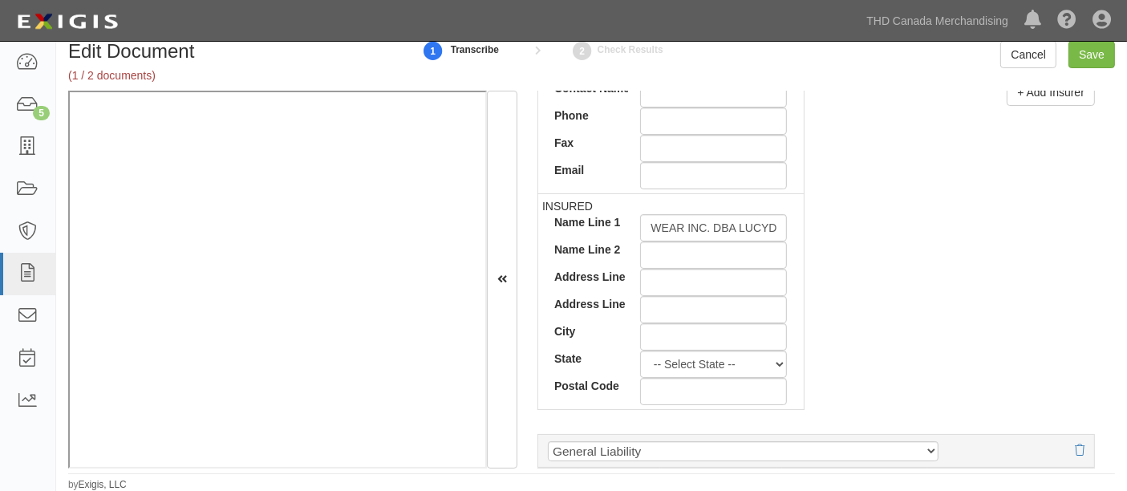
scroll to position [0, 0]
click at [664, 296] on input "Address Line 1" at bounding box center [714, 282] width 148 height 27
paste input "11900 BISCAYNE BLVD STE 630"
type input "11900 BISCAYNE BLVD STE 630"
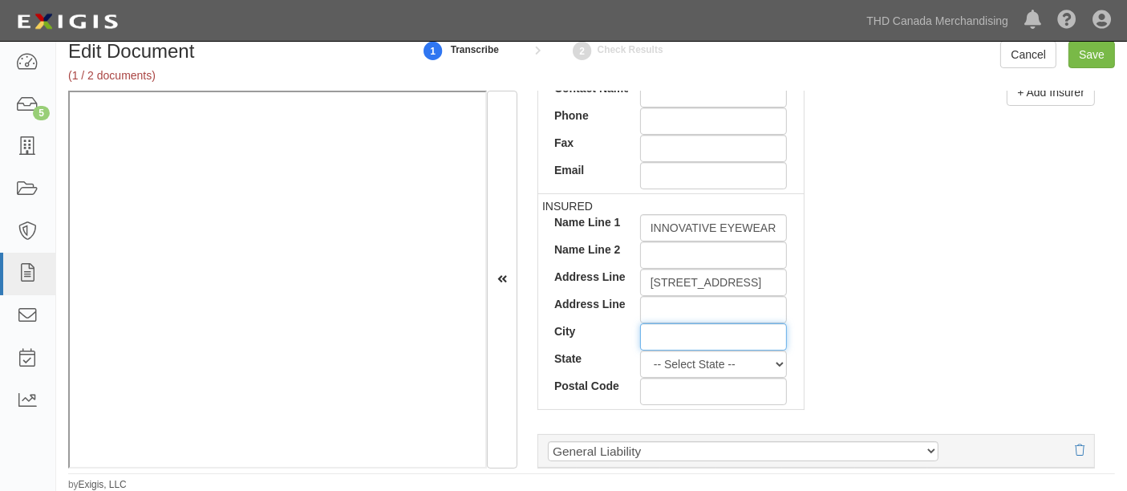
click at [656, 351] on input "City" at bounding box center [714, 336] width 148 height 27
type input "Miami"
click at [692, 378] on select "-- Select State -- Alabama Alaska Arizona Arkansas California Colorado Connecti…" at bounding box center [714, 364] width 148 height 27
select select "FL"
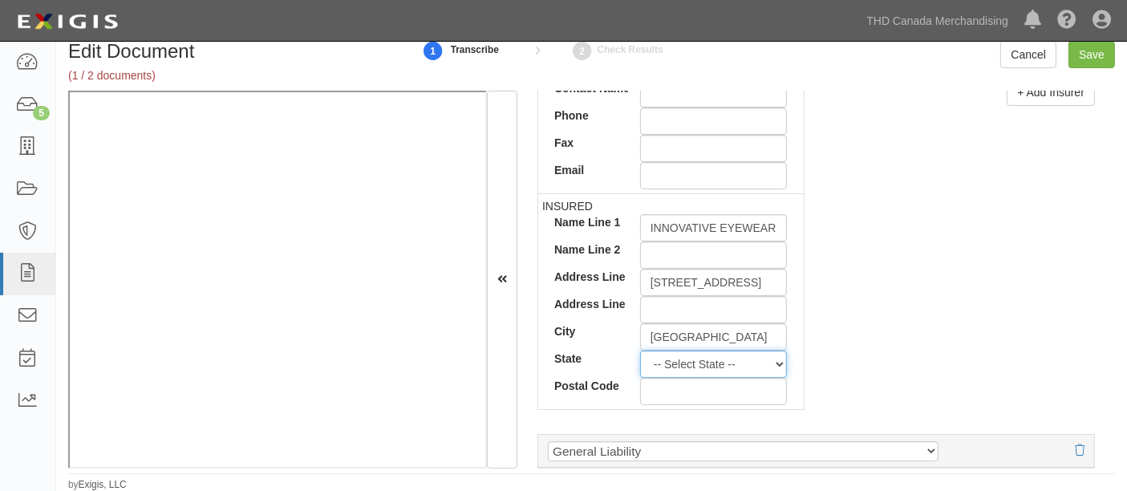
click at [640, 371] on select "-- Select State -- Alabama Alaska Arizona Arkansas California Colorado Connecti…" at bounding box center [714, 364] width 148 height 27
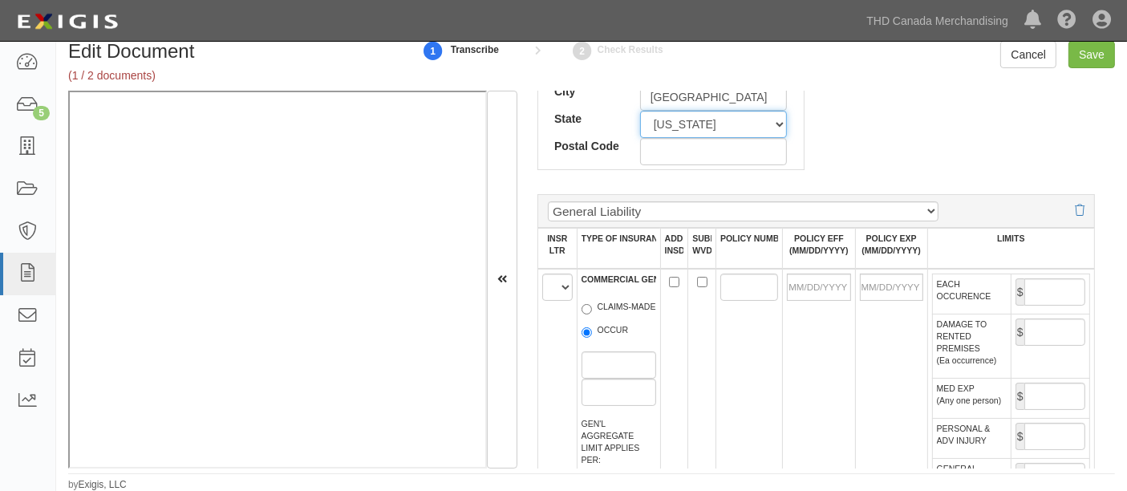
scroll to position [981, 0]
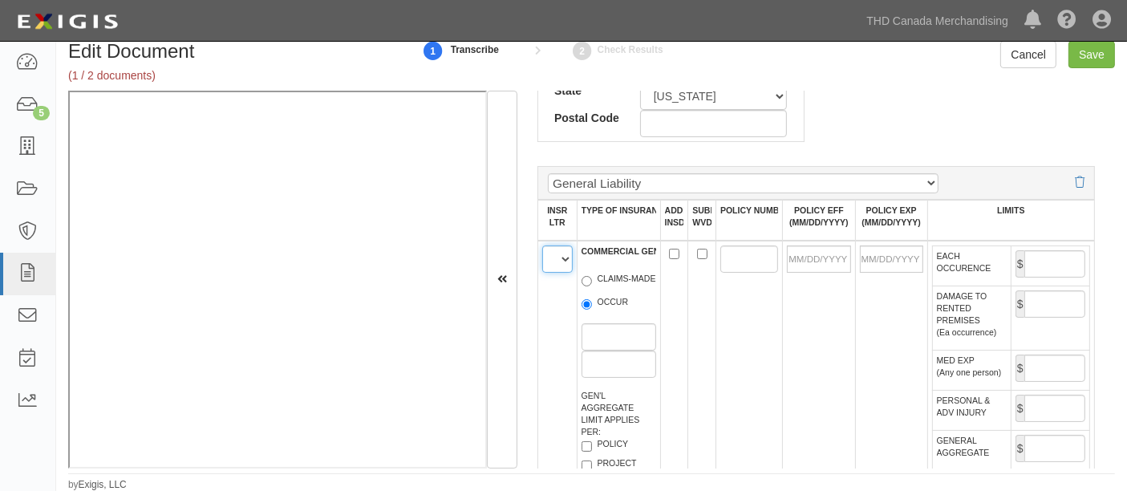
click at [563, 273] on select "A B C D E F" at bounding box center [557, 259] width 30 height 27
select select "A"
click at [542, 265] on select "A B C D E F" at bounding box center [557, 259] width 30 height 27
click at [600, 312] on label "OCCUR" at bounding box center [605, 304] width 47 height 16
click at [592, 310] on input "OCCUR" at bounding box center [587, 304] width 10 height 10
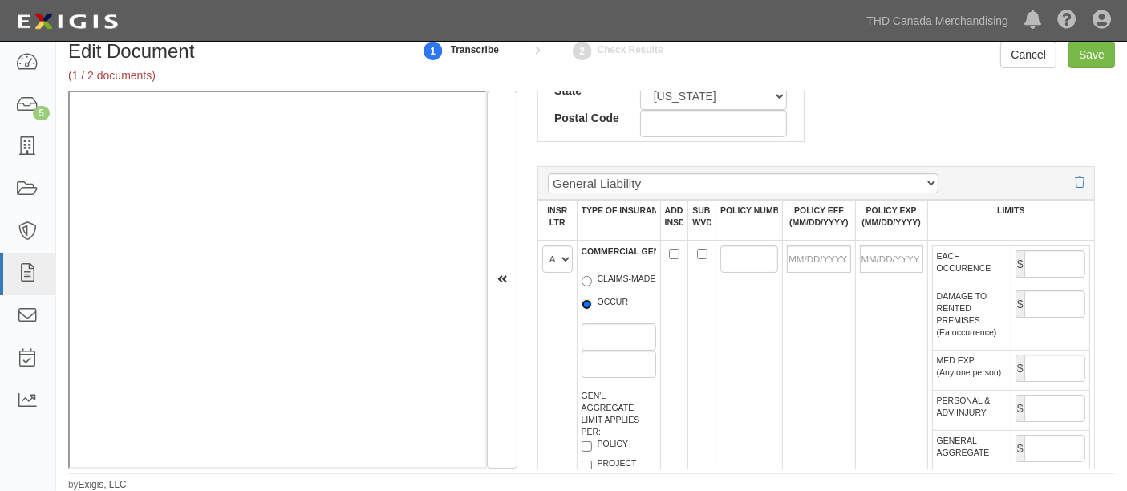
radio input "true"
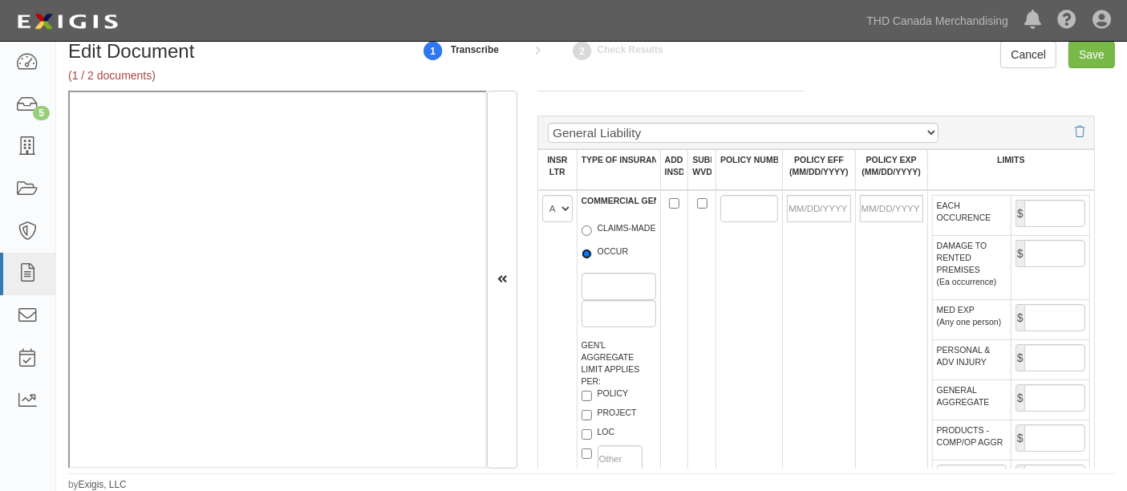
scroll to position [1070, 0]
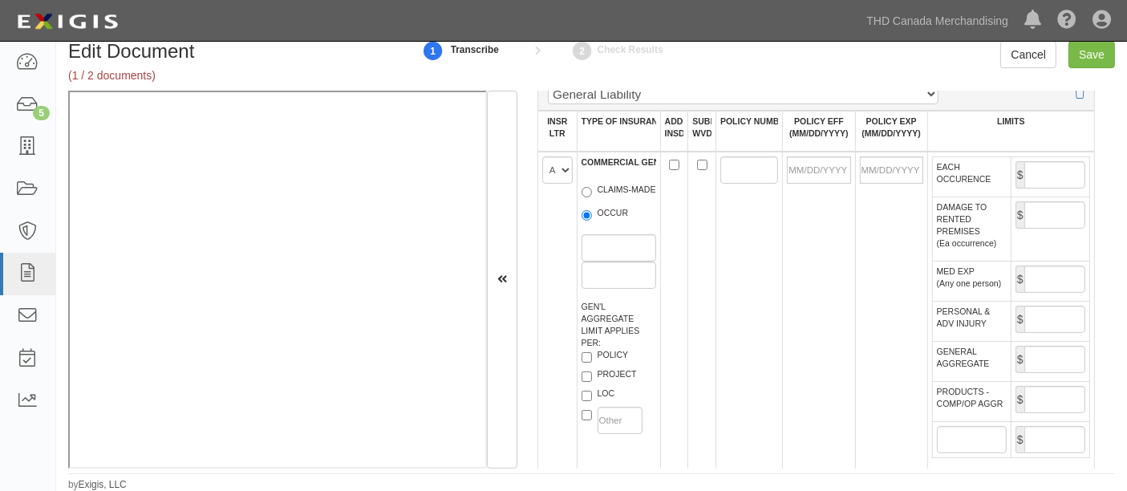
click at [598, 365] on label "POLICY" at bounding box center [605, 357] width 47 height 16
click at [592, 363] on input "POLICY" at bounding box center [587, 357] width 10 height 10
checkbox input "true"
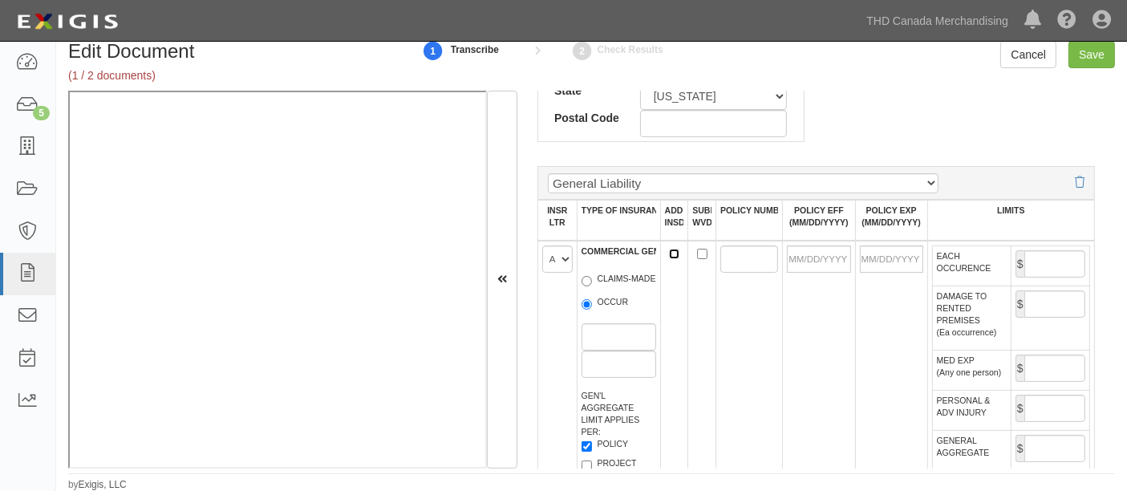
click at [674, 259] on input "ADDL INSD" at bounding box center [674, 254] width 10 height 10
checkbox input "true"
click at [741, 272] on input "POLICY NUMBER" at bounding box center [750, 259] width 58 height 27
paste input "57 SBM AL5N3B"
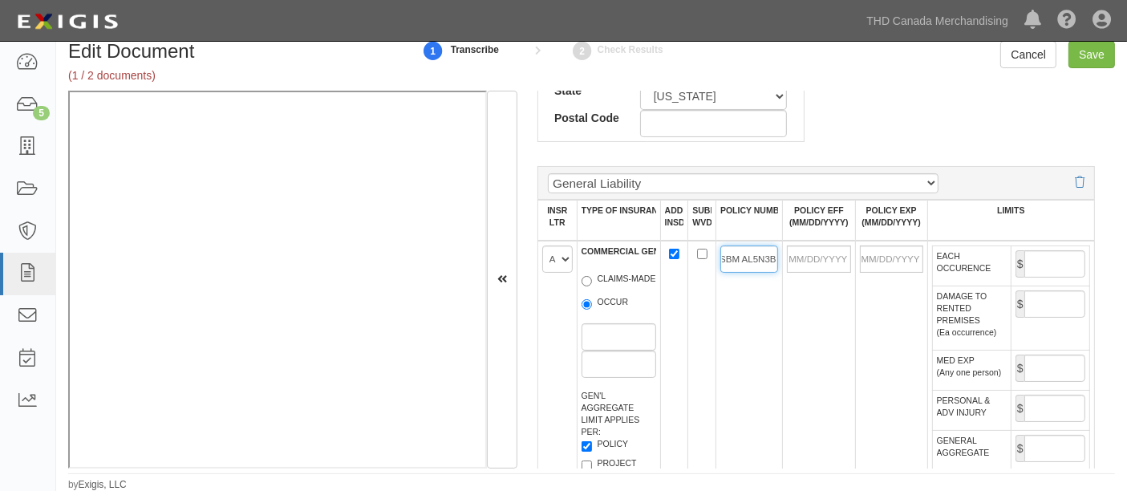
type input "57 SBM AL5N3B"
click at [793, 273] on input "POLICY EFF (MM/DD/YYYY)" at bounding box center [818, 259] width 63 height 27
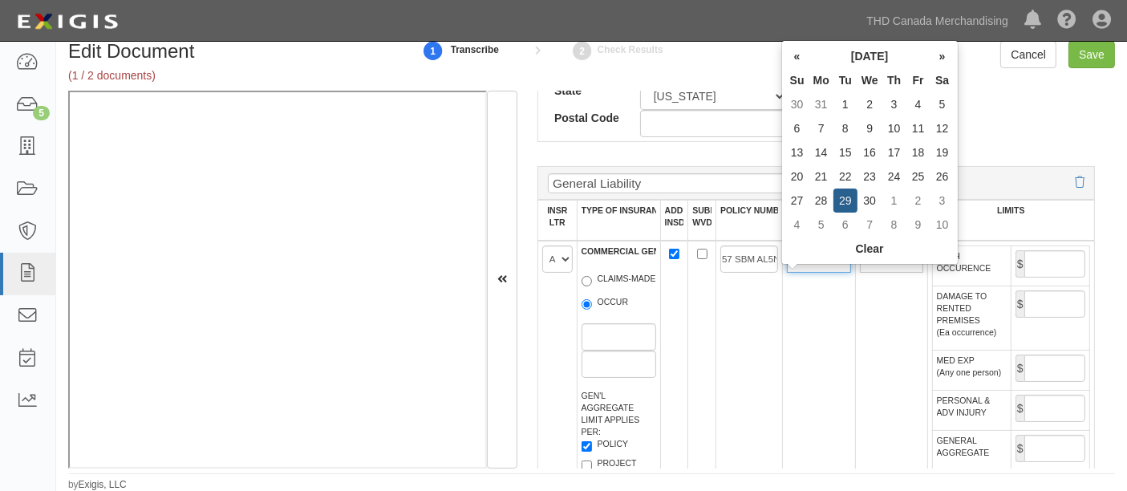
type input "04/29/2025"
type input "[DATE]"
click at [839, 371] on td "04/29/2025" at bounding box center [819, 404] width 72 height 327
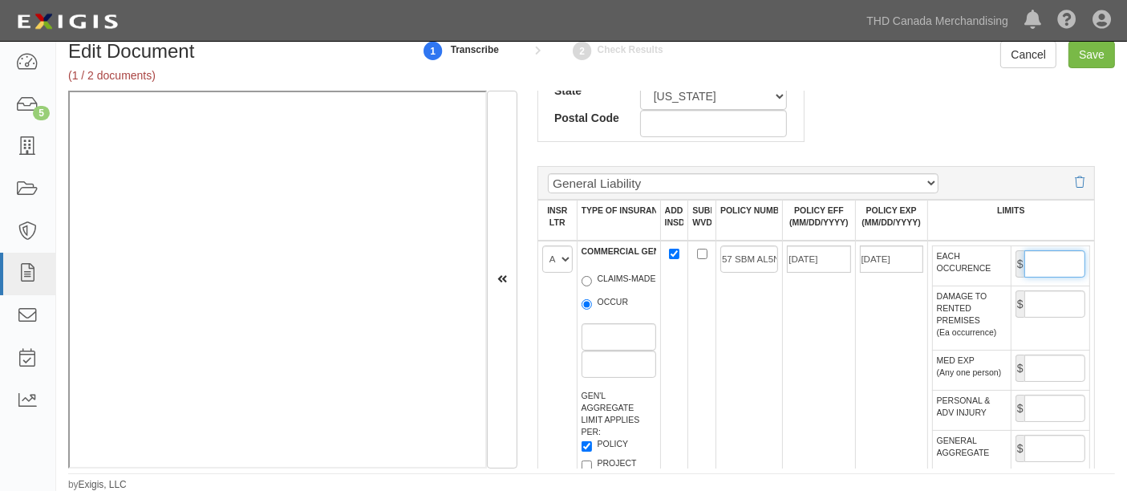
click at [1030, 278] on input "EACH OCCURENCE" at bounding box center [1055, 263] width 61 height 27
type input "2,000,000"
click at [1046, 318] on input "DAMAGE TO RENTED PREMISES (Ea occurrence)" at bounding box center [1055, 303] width 61 height 27
type input "1,000,000"
click at [1042, 382] on input "MED EXP (Any one person)" at bounding box center [1055, 368] width 61 height 27
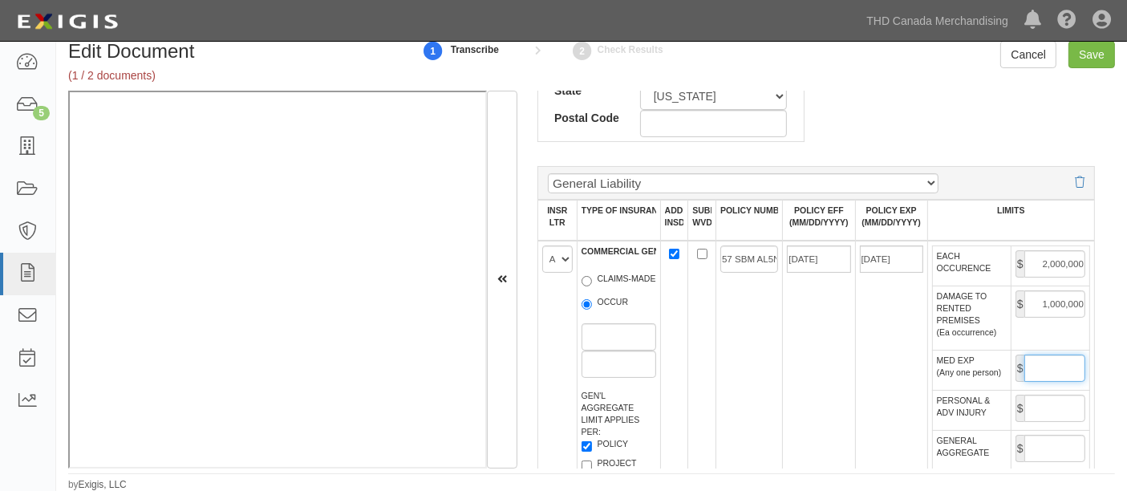
type input "10,000"
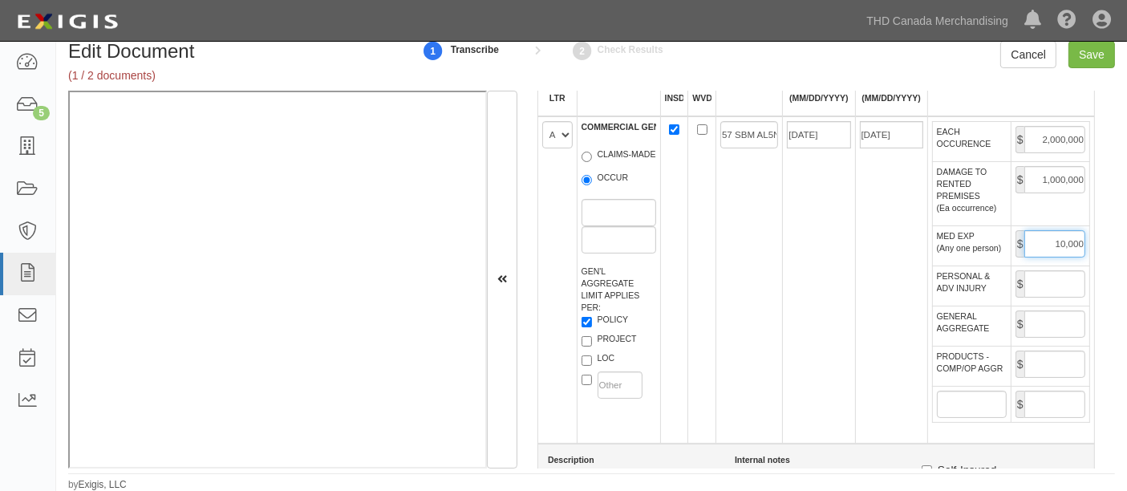
scroll to position [1159, 0]
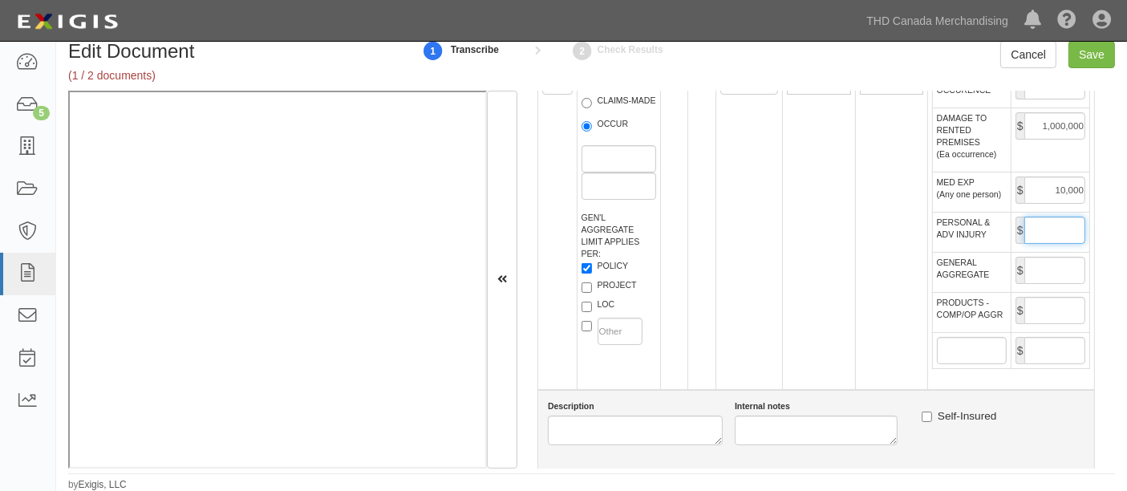
click at [1043, 244] on input "PERSONAL & ADV INJURY" at bounding box center [1055, 230] width 61 height 27
type input "2,000,000"
click at [1050, 284] on input "GENERAL AGGREGATE" at bounding box center [1055, 270] width 61 height 27
type input "4,000,000"
click at [1045, 323] on input "PRODUCTS - COMP/OP AGGR" at bounding box center [1055, 310] width 61 height 27
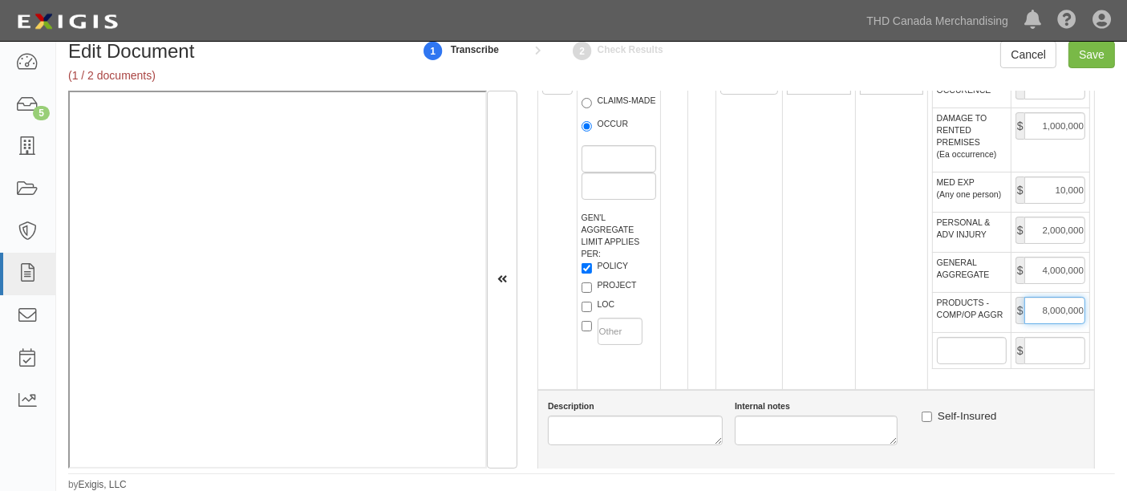
click at [1029, 324] on input "8,000,000" at bounding box center [1055, 310] width 61 height 27
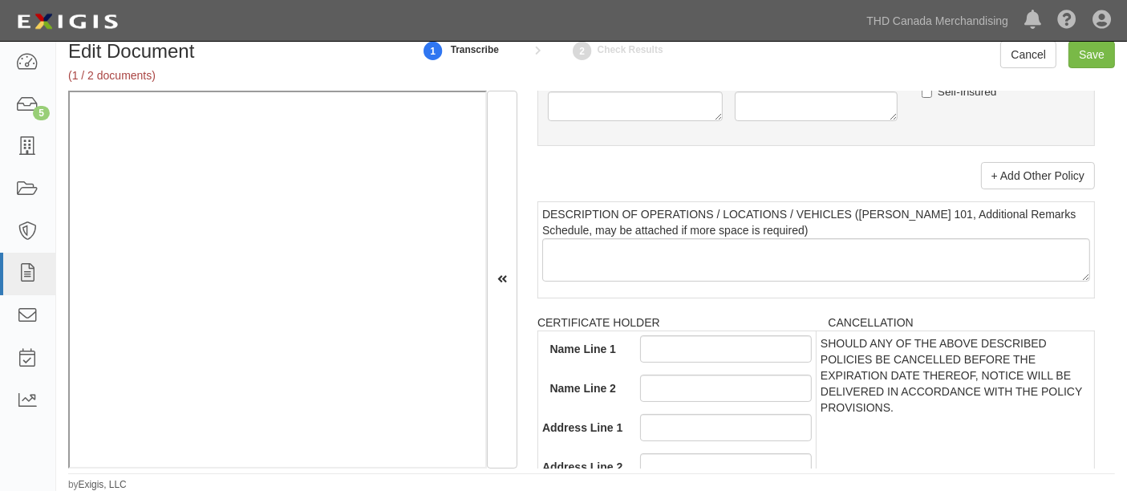
scroll to position [3299, 0]
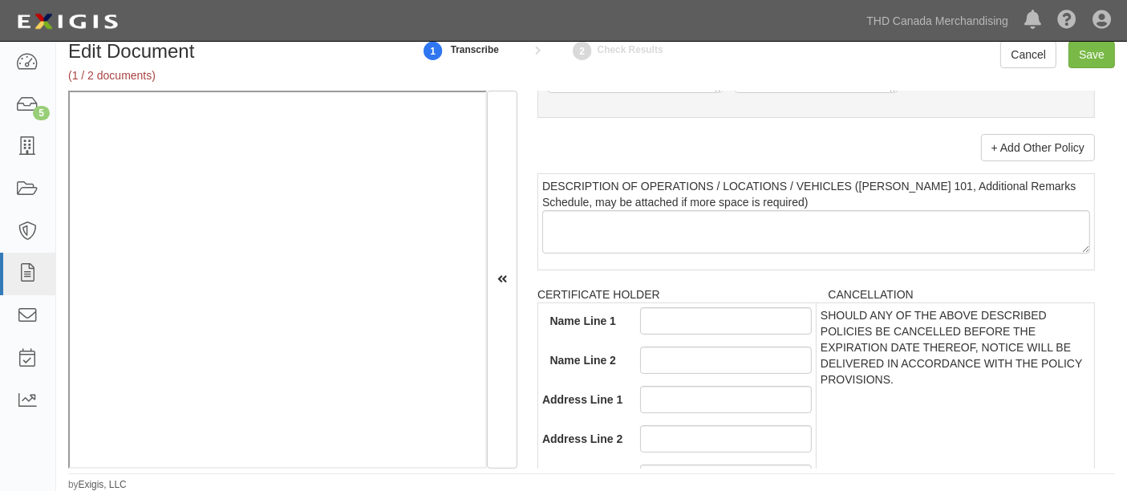
type input "4,000,000"
click at [706, 327] on input "Name Line 1" at bounding box center [726, 320] width 172 height 27
paste input "Home Depot of Canada, Inc., its parent"
type input "Home Depot of Canada, Inc., its parent"
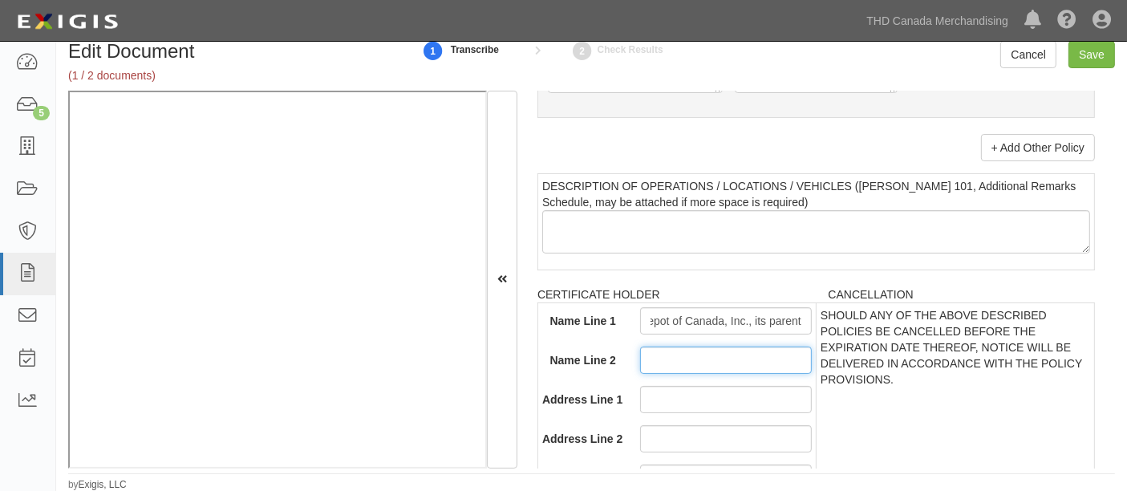
click at [672, 368] on input "Name Line 2" at bounding box center [726, 360] width 172 height 27
type input "C/o Exigis"
click at [689, 400] on input "Address Line 1" at bounding box center [726, 399] width 172 height 27
type input "PO Box 947"
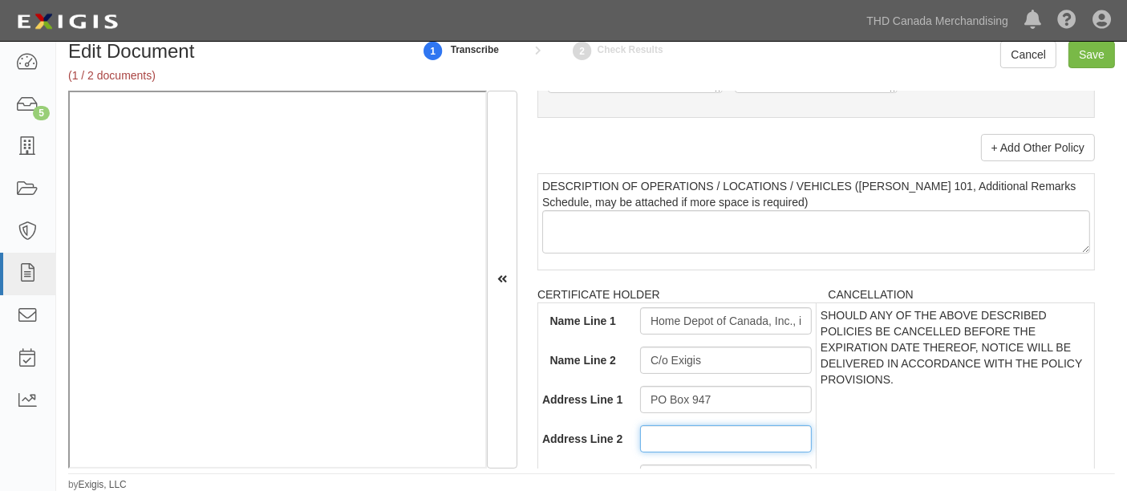
click at [683, 437] on input "Address Line 2" at bounding box center [726, 438] width 172 height 27
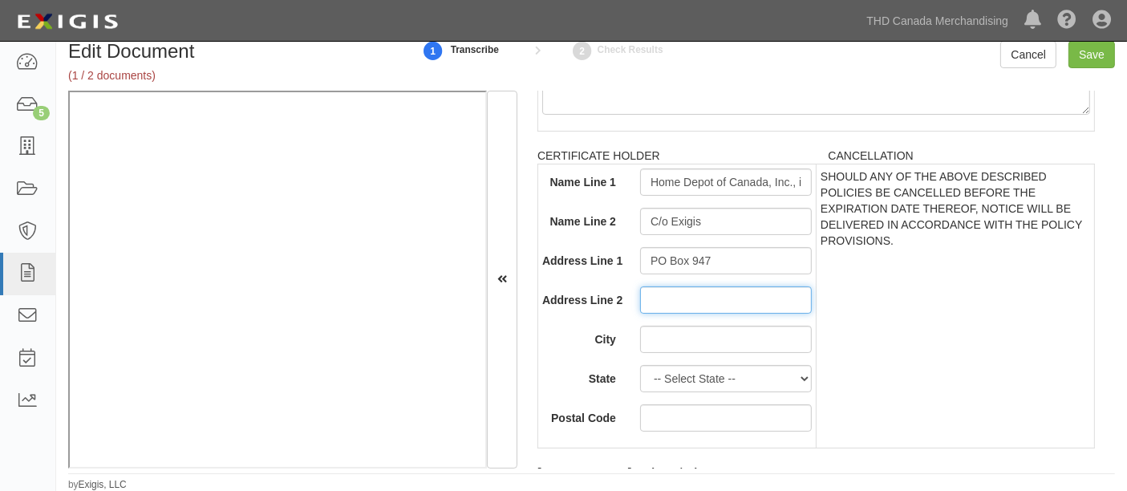
scroll to position [3477, 0]
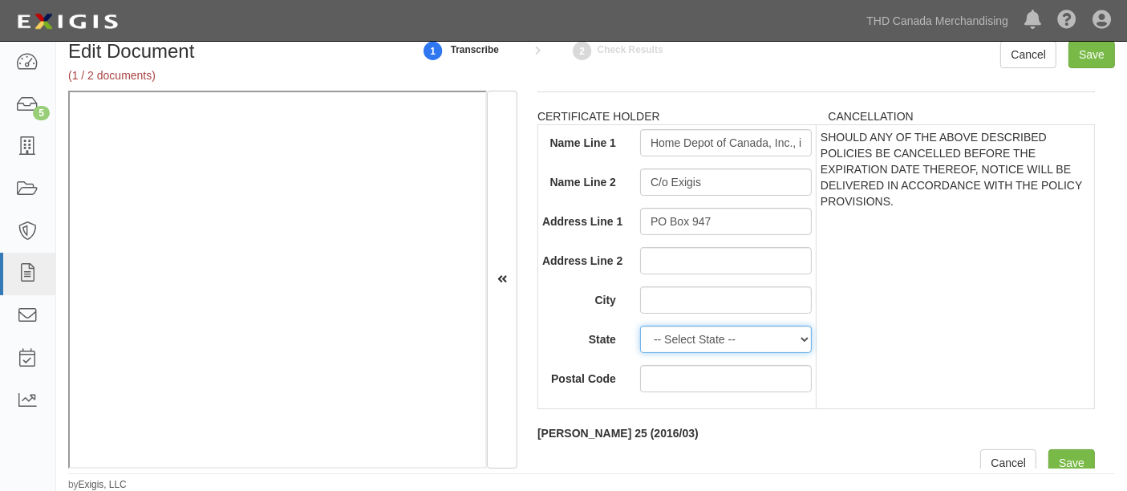
click at [657, 343] on select "-- Select State -- Alabama Alaska Arizona Arkansas California Colorado Connecti…" at bounding box center [726, 339] width 172 height 27
select select "CA"
click at [640, 329] on select "-- Select State -- Alabama Alaska Arizona Arkansas California Colorado Connecti…" at bounding box center [726, 339] width 172 height 27
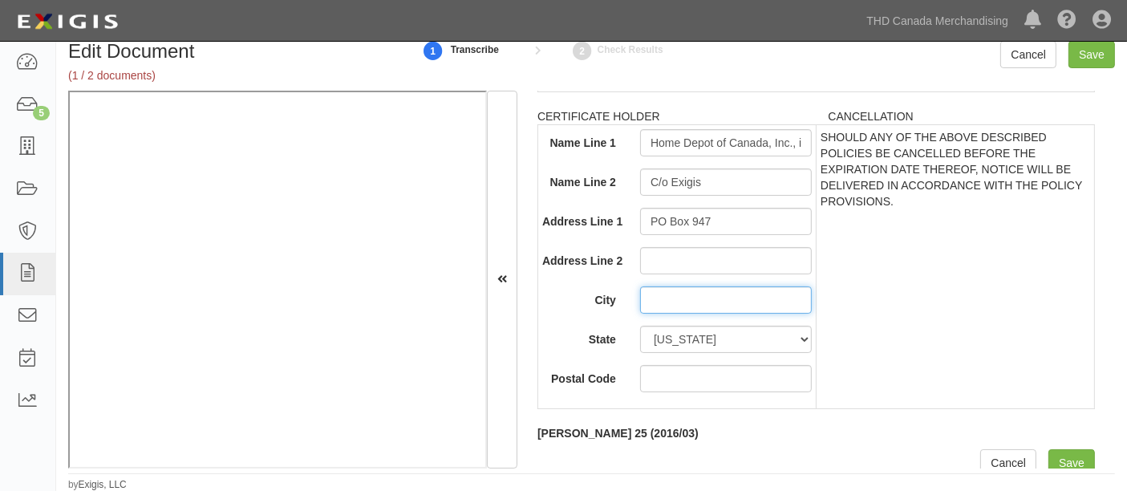
click at [710, 301] on input "City" at bounding box center [726, 299] width 172 height 27
type input "Murrietta"
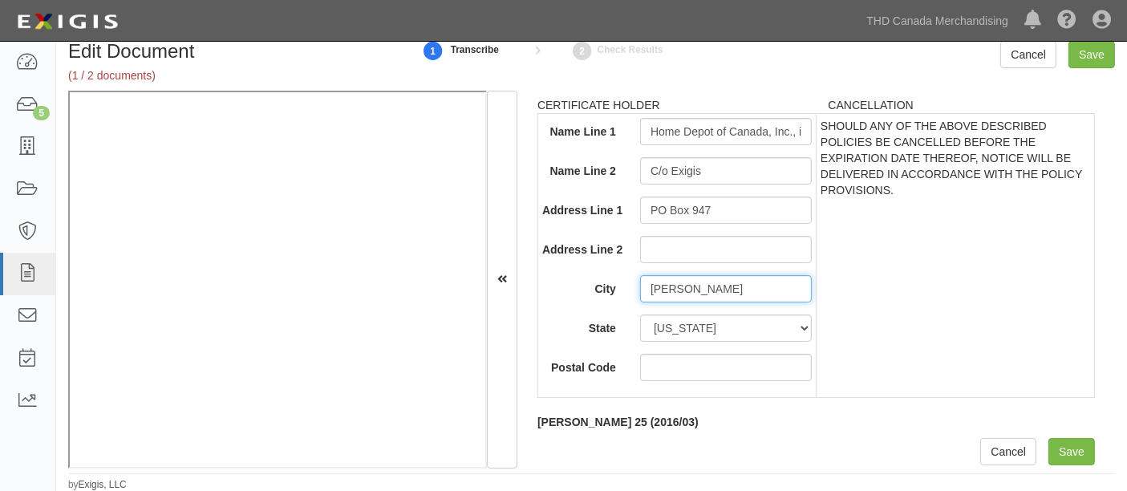
scroll to position [3496, 0]
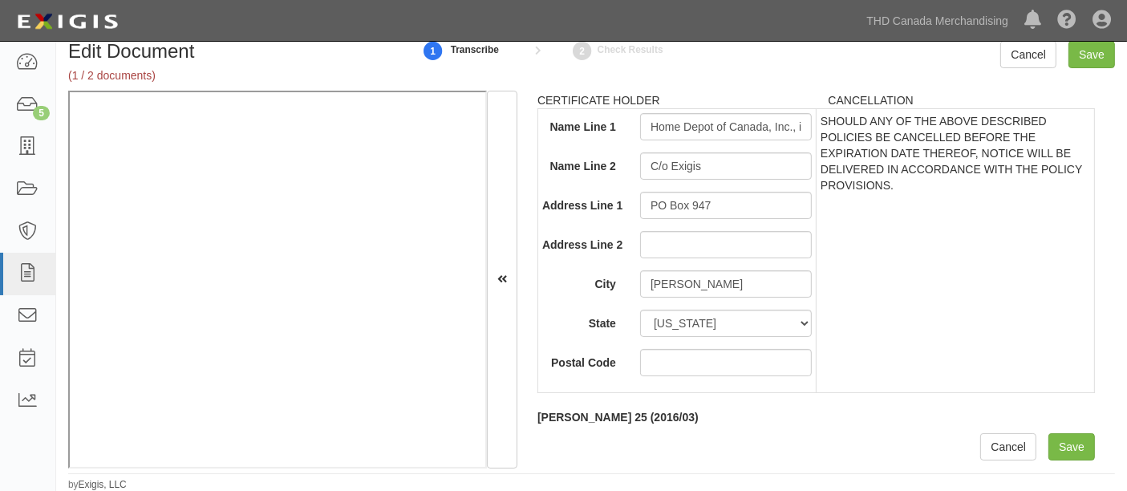
click at [705, 346] on div "Name Line 1 Home Depot of Canada, Inc., its parent Name Line 2 C/o Exigis Addre…" at bounding box center [677, 244] width 270 height 263
click at [712, 369] on input "Postal Code" at bounding box center [726, 362] width 172 height 27
type input "92564"
click at [944, 287] on td "SHOULD ANY OF THE ABOVE DESCRIBED POLICIES BE CANCELLED BEFORE THE EXPIRATION D…" at bounding box center [956, 251] width 278 height 284
click at [1059, 439] on input "Save" at bounding box center [1072, 446] width 47 height 27
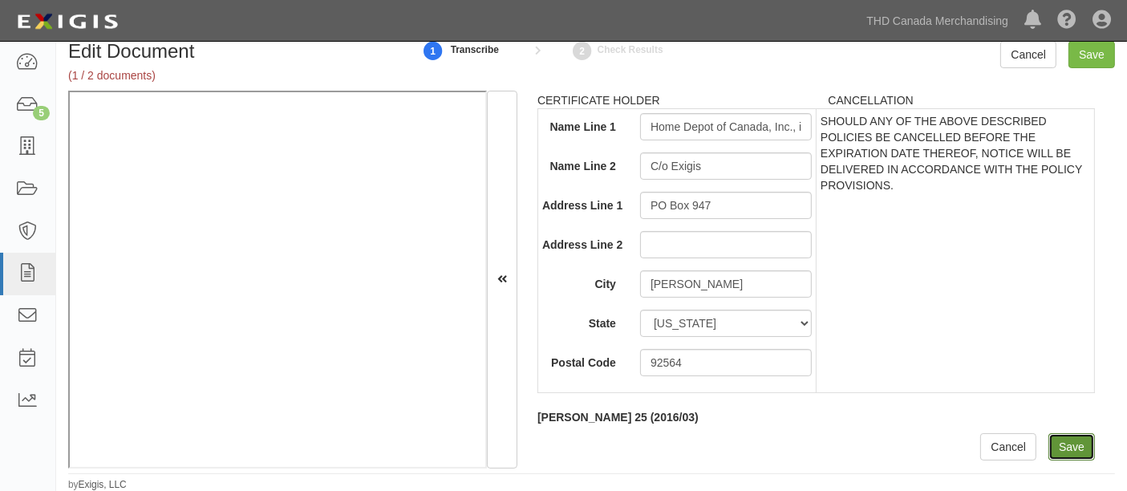
type input "2000000"
type input "1000000"
type input "10000"
type input "2000000"
type input "4000000"
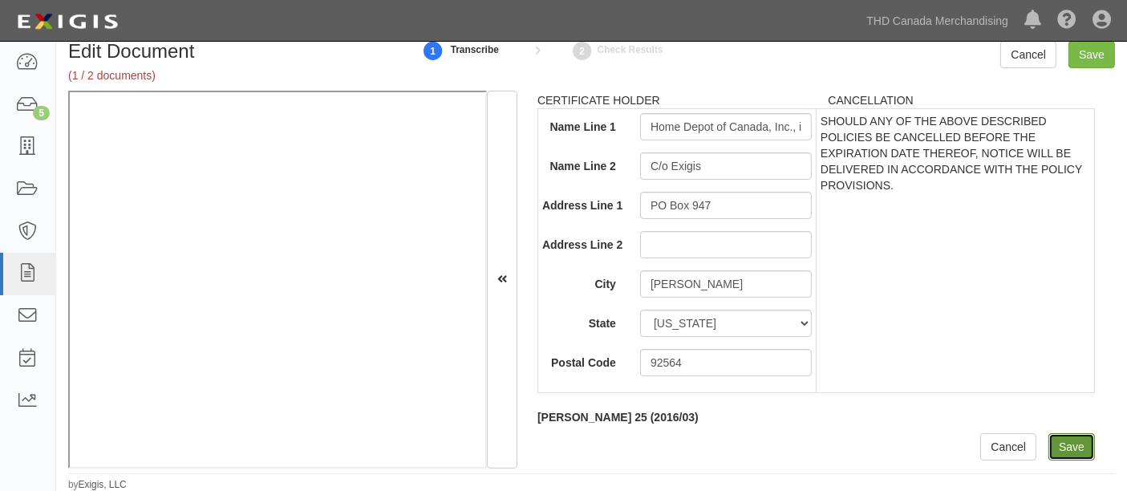
type input "4000000"
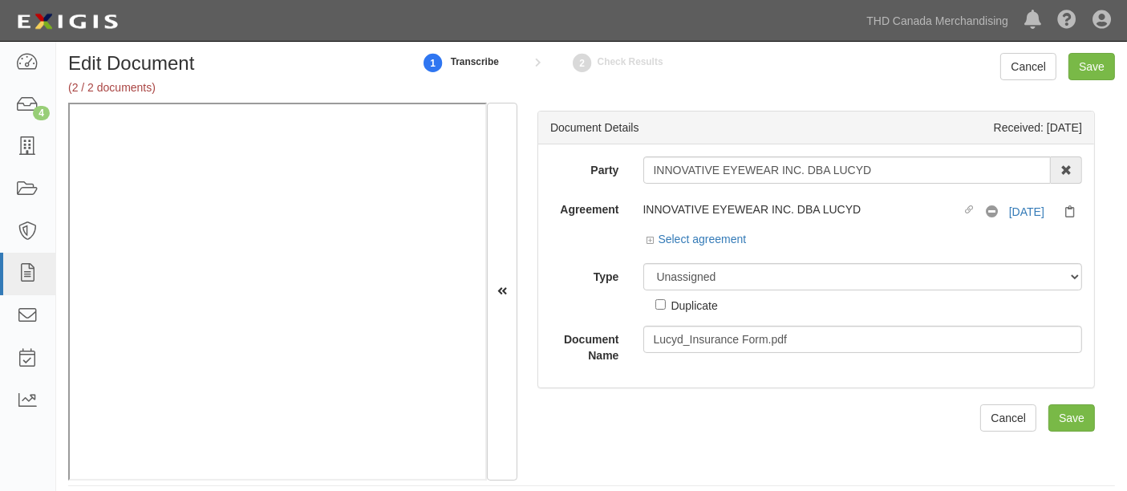
scroll to position [67, 0]
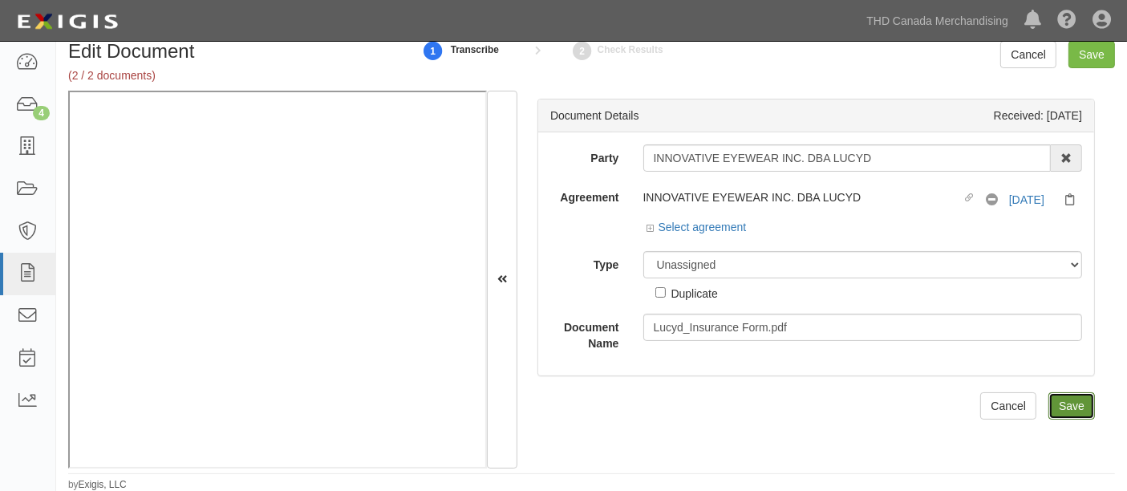
click at [1076, 412] on input "Save" at bounding box center [1072, 405] width 47 height 27
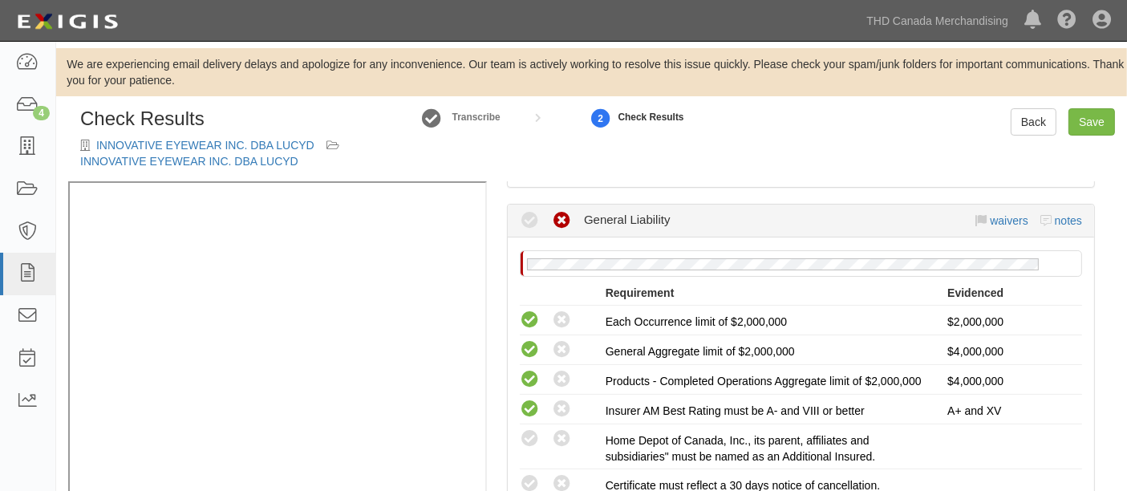
scroll to position [445, 0]
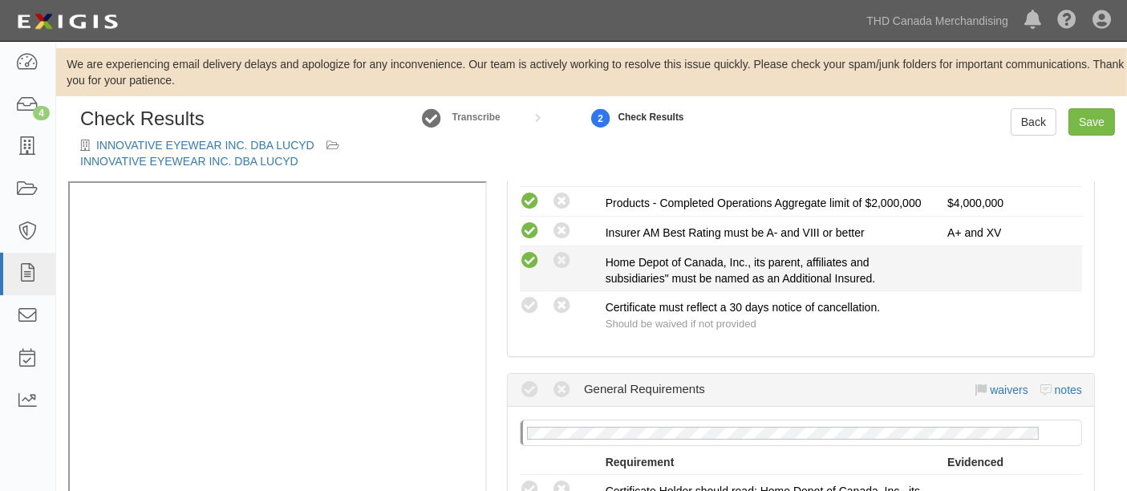
click at [527, 271] on icon at bounding box center [530, 261] width 20 height 20
radio input "true"
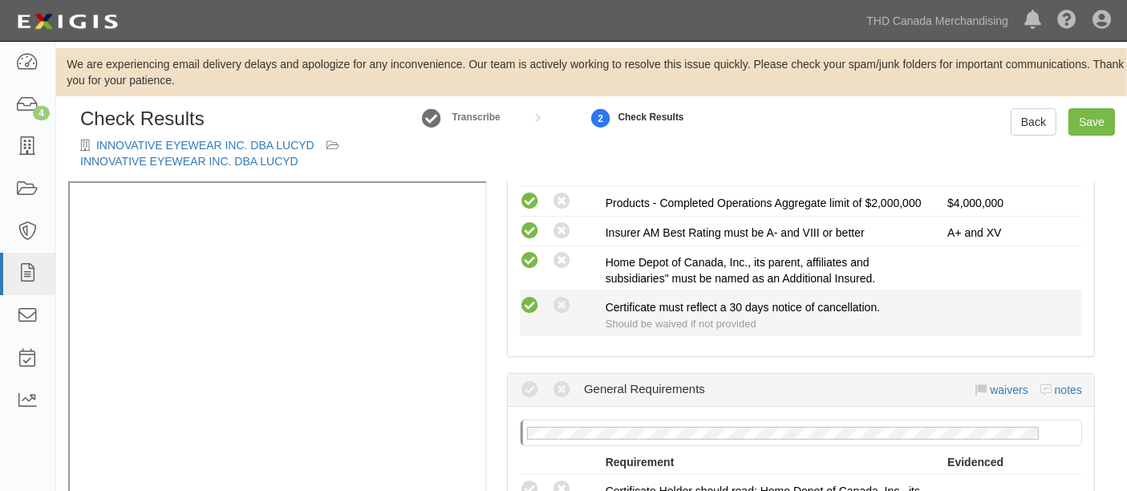
click at [523, 312] on icon at bounding box center [530, 306] width 20 height 20
radio input "true"
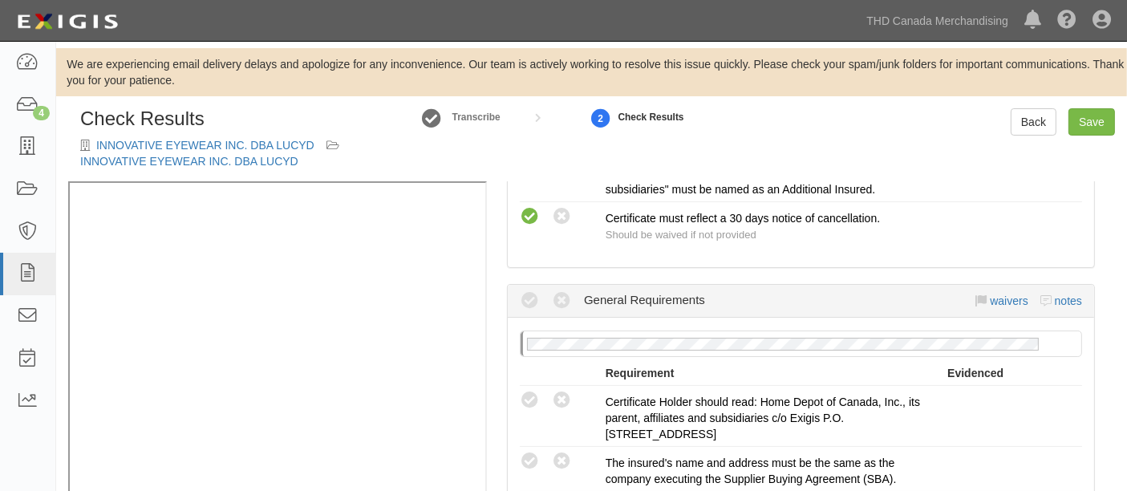
scroll to position [624, 0]
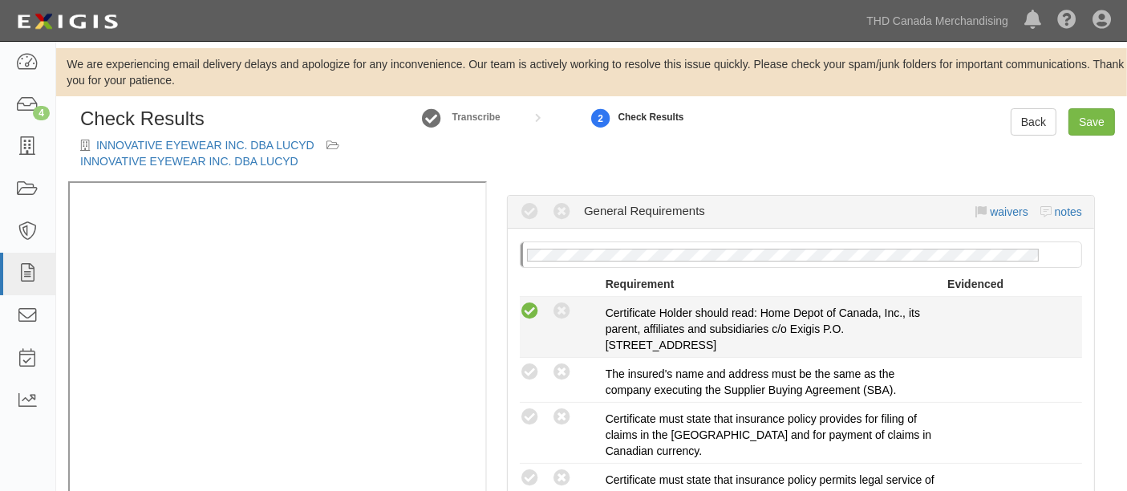
click at [527, 319] on icon at bounding box center [530, 312] width 20 height 20
radio input "true"
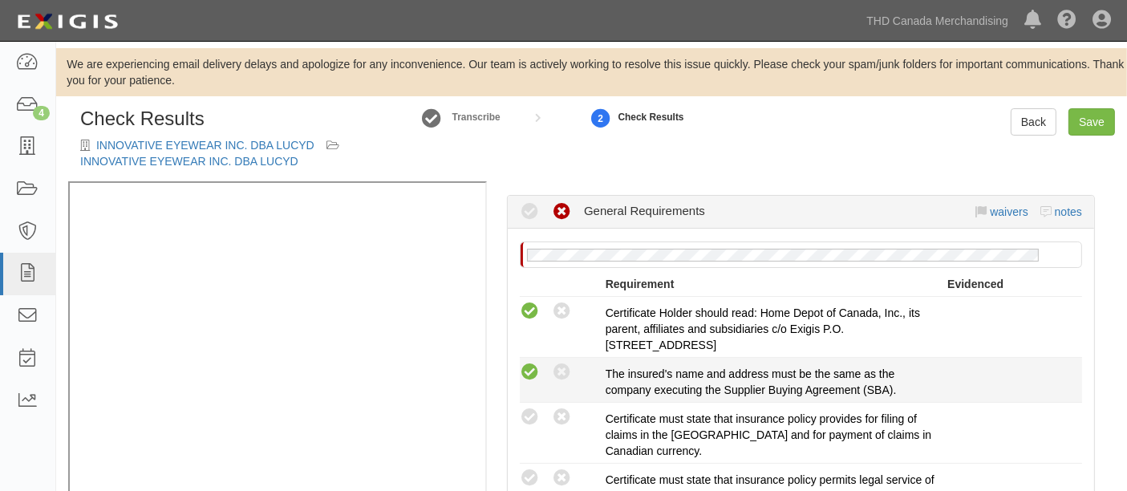
click at [527, 378] on icon at bounding box center [530, 373] width 20 height 20
radio input "true"
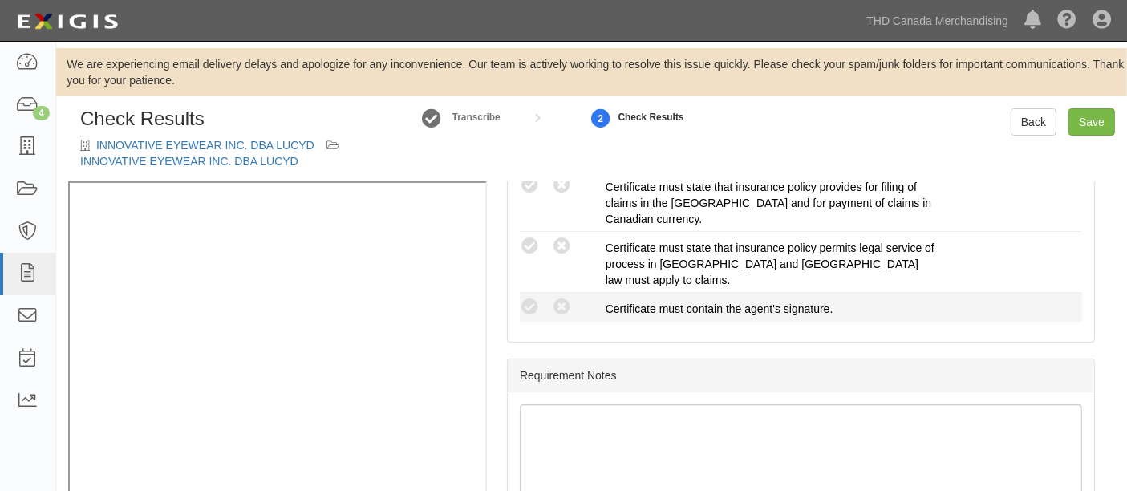
scroll to position [868, 0]
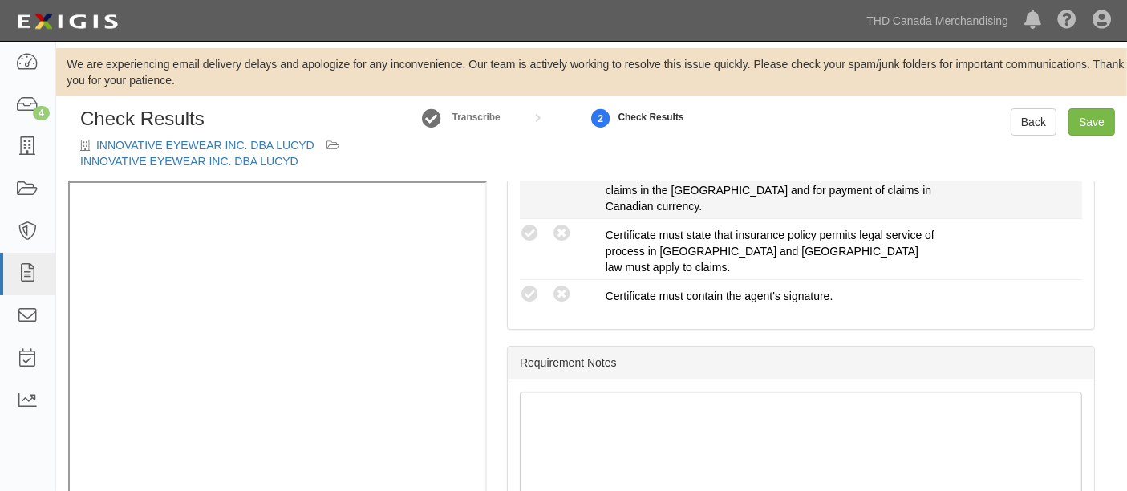
click at [534, 219] on li "Compliant Waived: Non-Compliant Certificate must state that insurance policy pr…" at bounding box center [801, 188] width 563 height 61
click at [531, 183] on icon at bounding box center [530, 173] width 20 height 20
radio input "true"
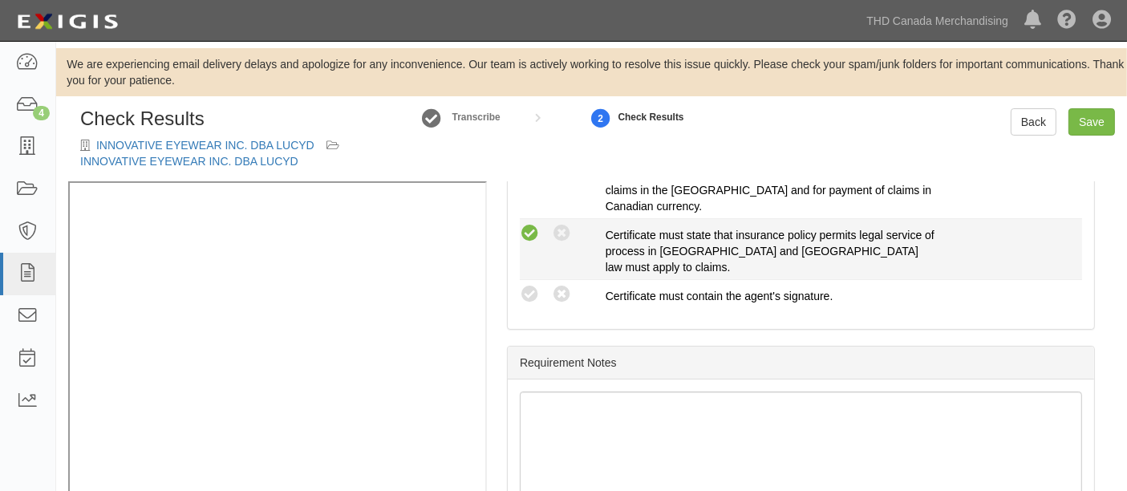
click at [535, 244] on icon at bounding box center [530, 234] width 20 height 20
radio input "true"
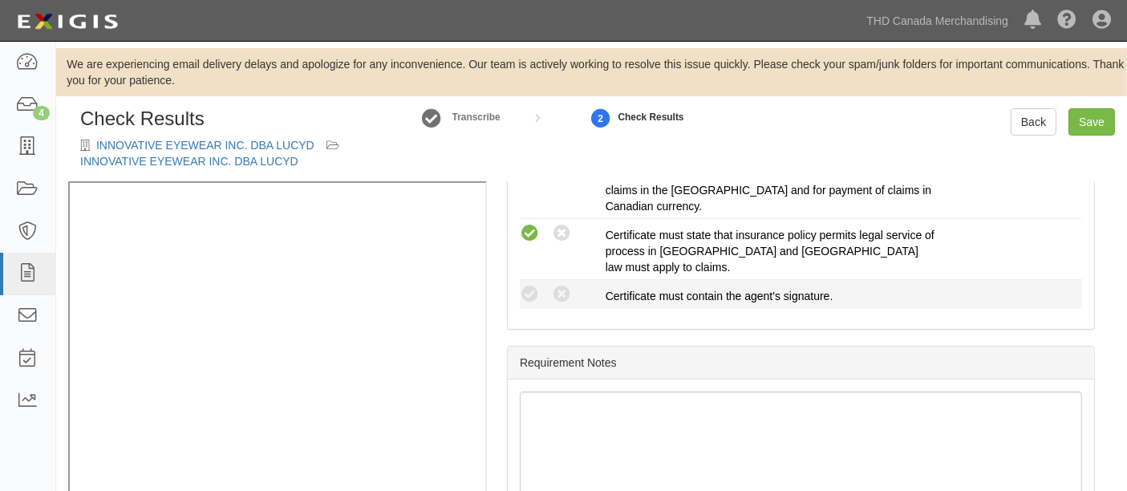
click at [525, 298] on li "Compliant Waived: Non-Compliant Certificate must contain the agent's signature." at bounding box center [801, 294] width 563 height 29
click at [525, 286] on icon at bounding box center [530, 295] width 20 height 20
radio input "true"
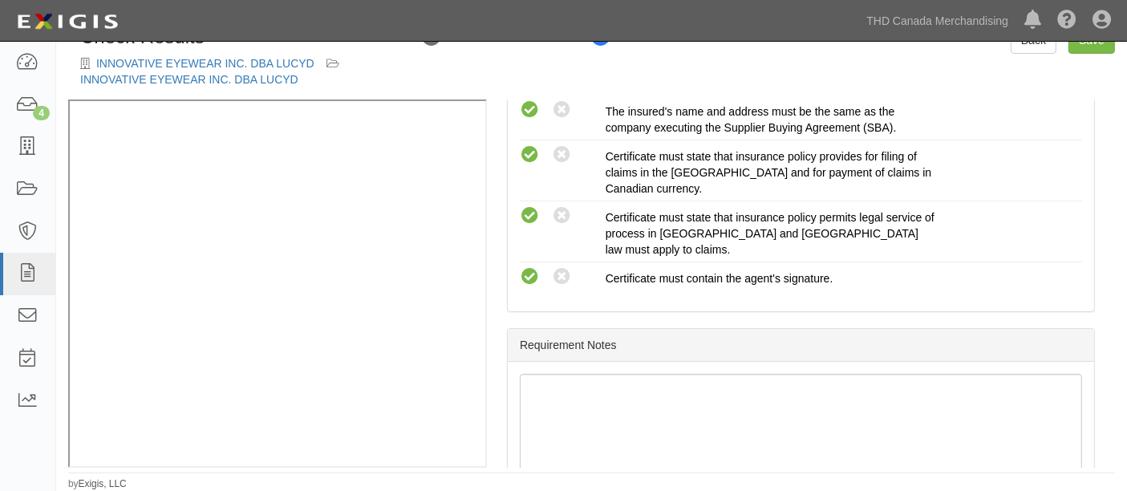
scroll to position [690, 0]
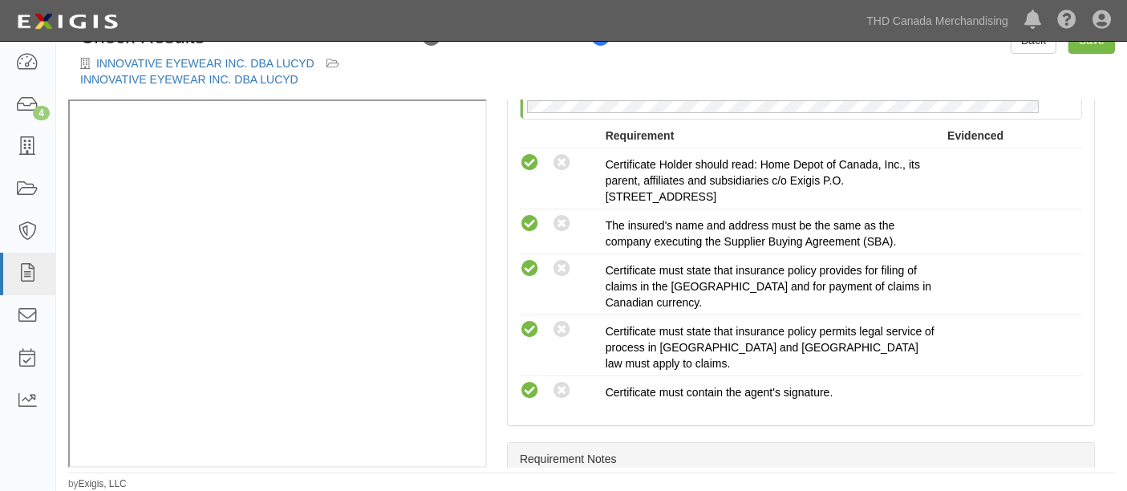
click at [1079, 42] on div "Toggle navigation Dashboard 4 Inbox Parties Agreements Coverages Documents Mess…" at bounding box center [563, 21] width 1127 height 42
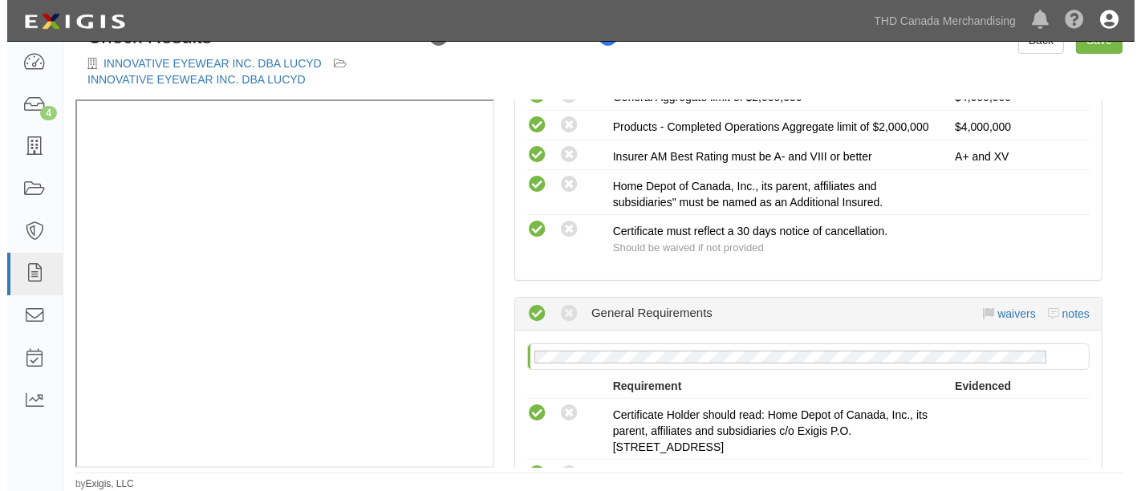
scroll to position [423, 0]
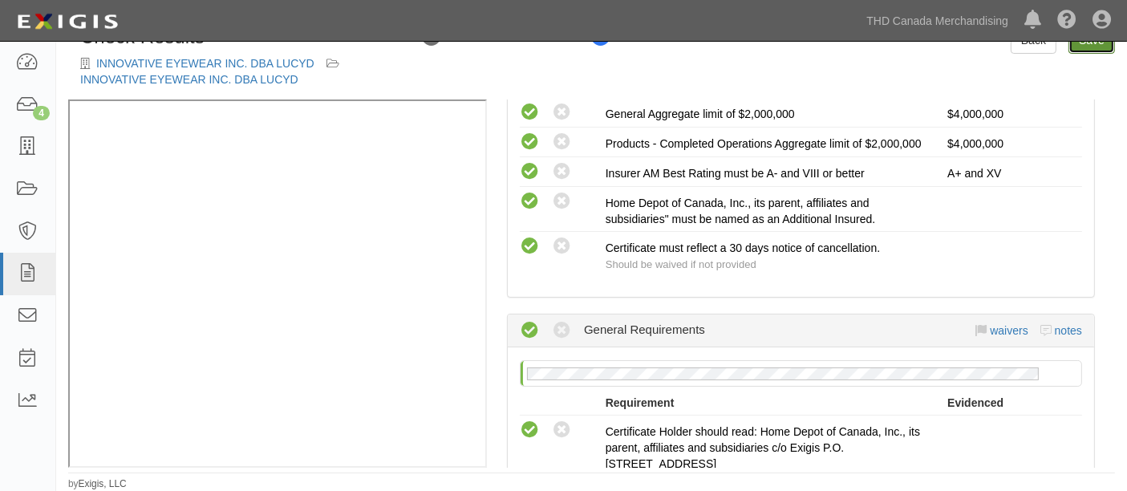
click at [1101, 48] on link "Save" at bounding box center [1092, 39] width 47 height 27
radio input "true"
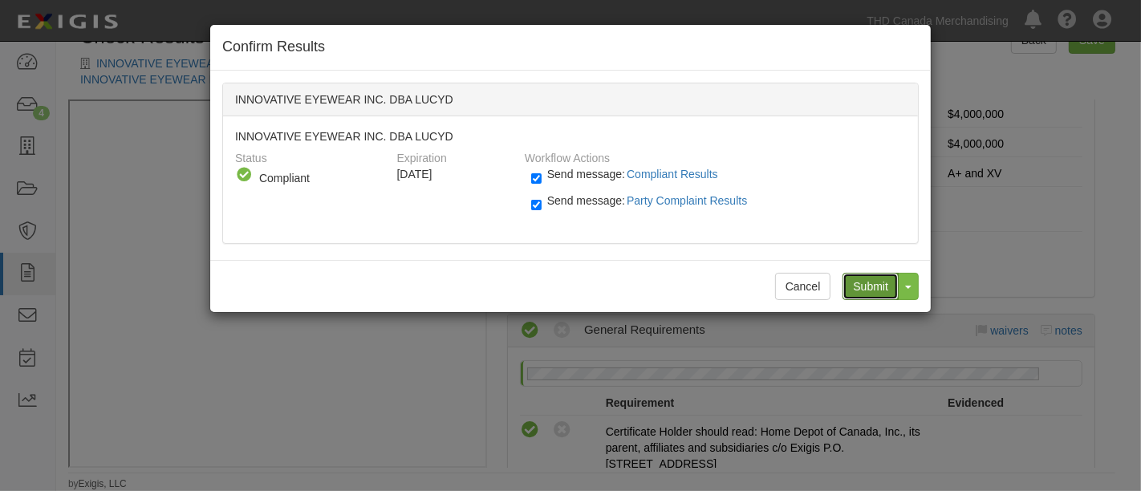
click at [894, 288] on input "Submit" at bounding box center [871, 286] width 56 height 27
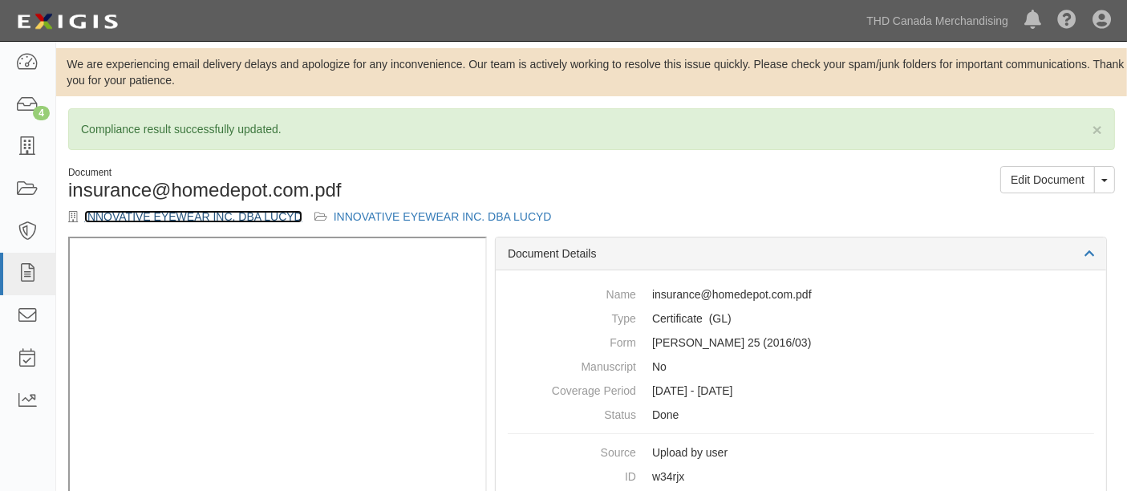
click at [181, 221] on link "INNOVATIVE EYEWEAR INC. DBA LUCYD" at bounding box center [193, 216] width 218 height 13
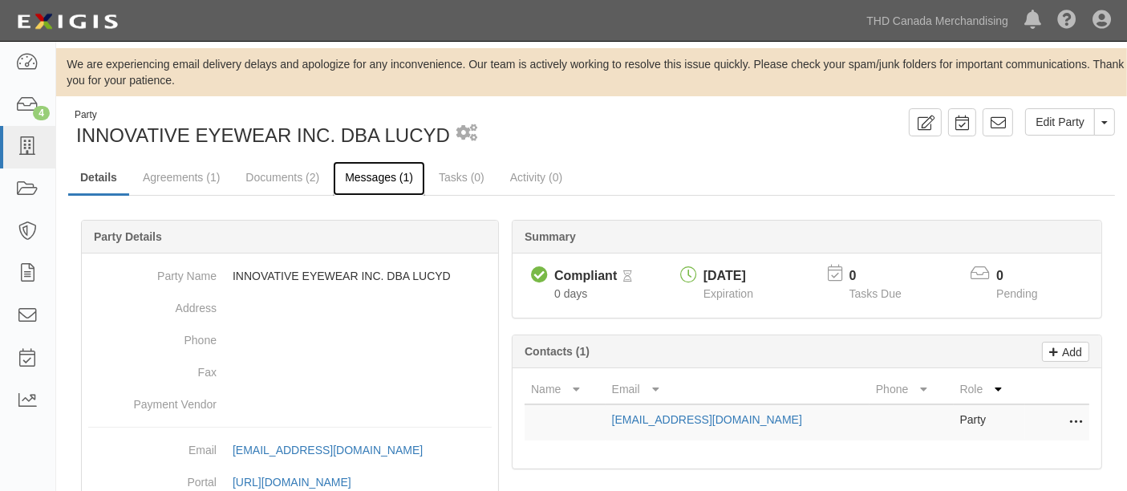
click at [384, 190] on link "Messages (1)" at bounding box center [379, 178] width 92 height 35
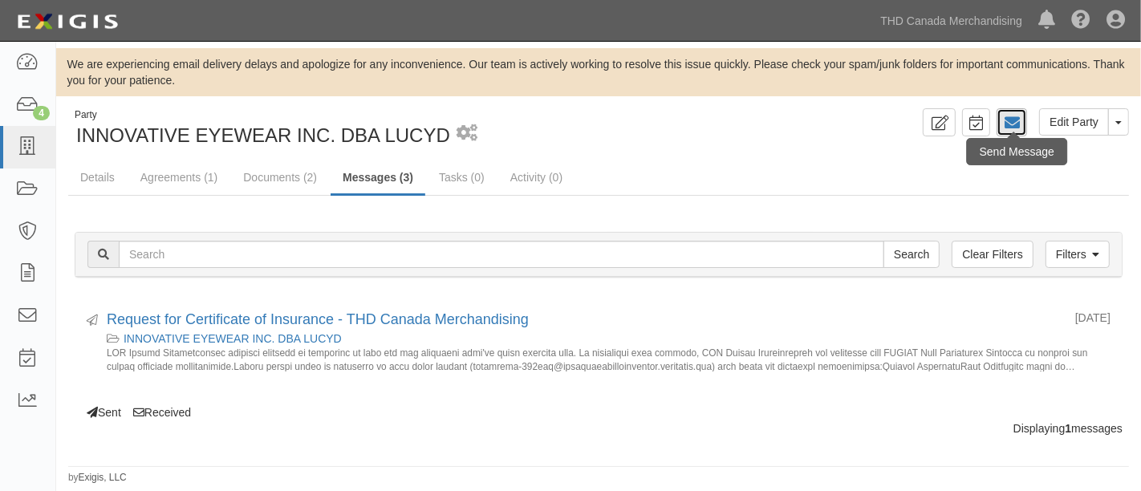
click at [1012, 124] on icon at bounding box center [1012, 123] width 16 height 16
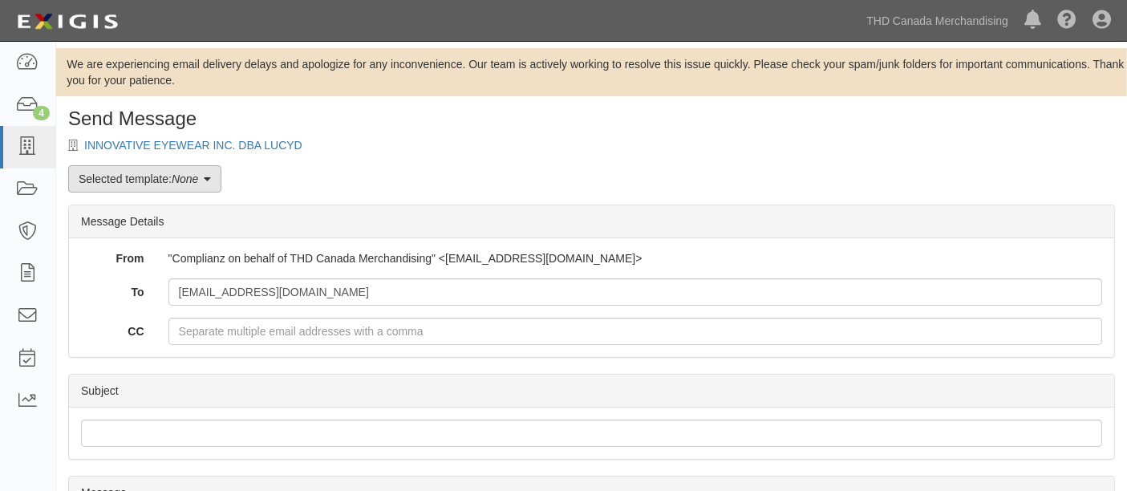
click at [209, 169] on link "Selected template: None" at bounding box center [144, 178] width 153 height 27
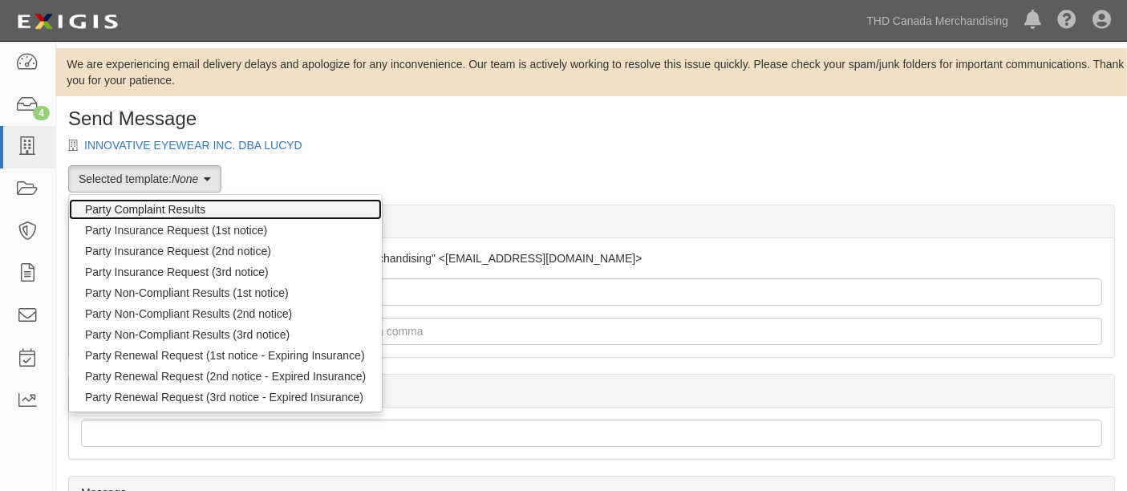
click at [193, 205] on link "Party Complaint Results" at bounding box center [225, 209] width 313 height 21
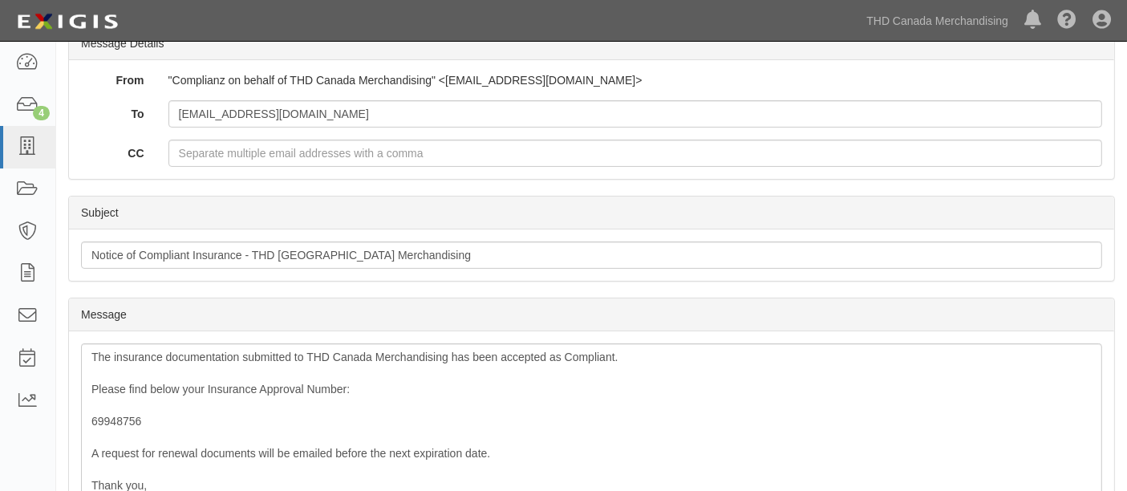
scroll to position [267, 0]
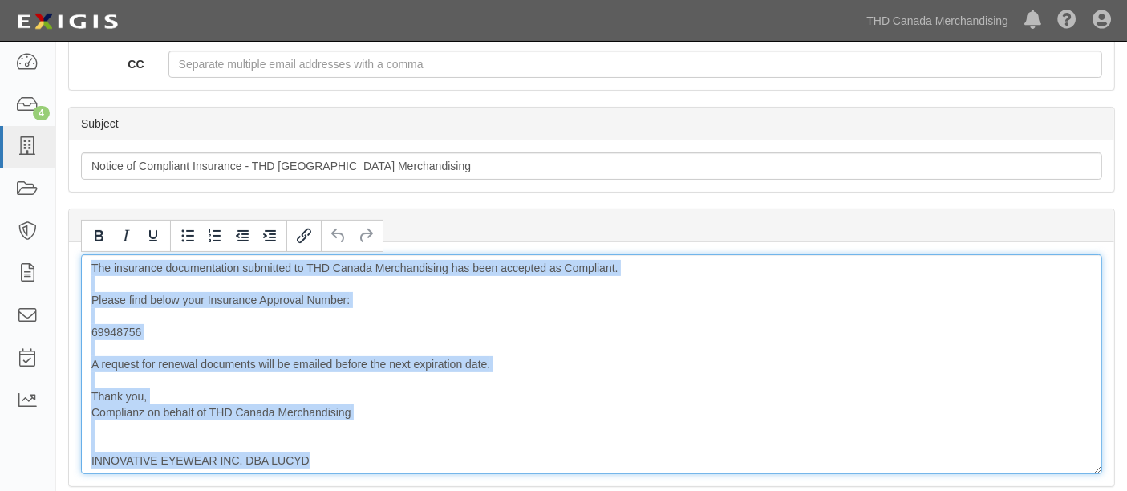
drag, startPoint x: 323, startPoint y: 454, endPoint x: 82, endPoint y: 261, distance: 309.4
click at [82, 261] on div "The insurance documentation submitted to THD Canada Merchandising has been acce…" at bounding box center [592, 364] width 1022 height 220
copy div "The insurance documentation submitted to THD Canada Merchandising has been acce…"
drag, startPoint x: 616, startPoint y: 340, endPoint x: 584, endPoint y: 335, distance: 32.6
click at [616, 340] on div "The insurance documentation submitted to THD Canada Merchandising has been acce…" at bounding box center [592, 364] width 1022 height 220
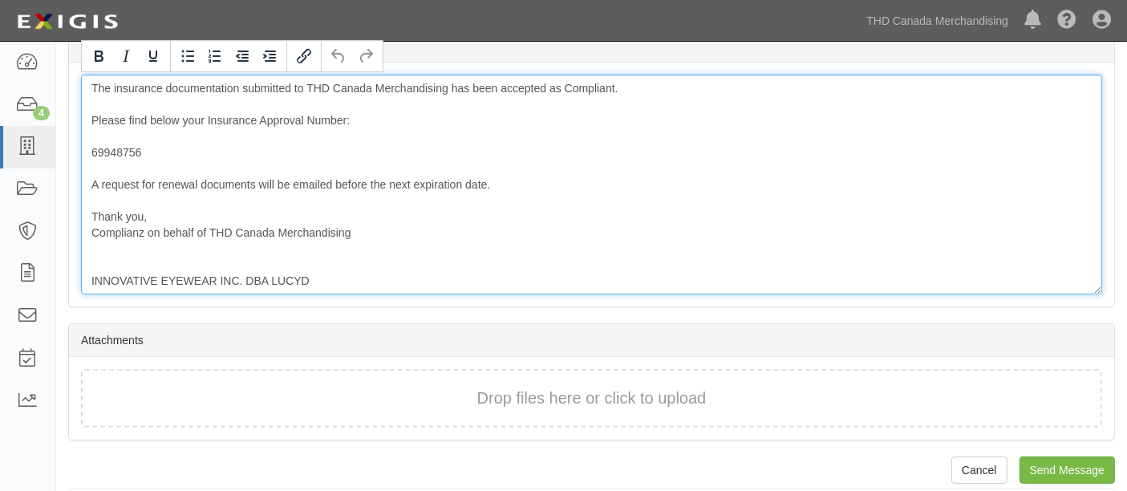
scroll to position [457, 0]
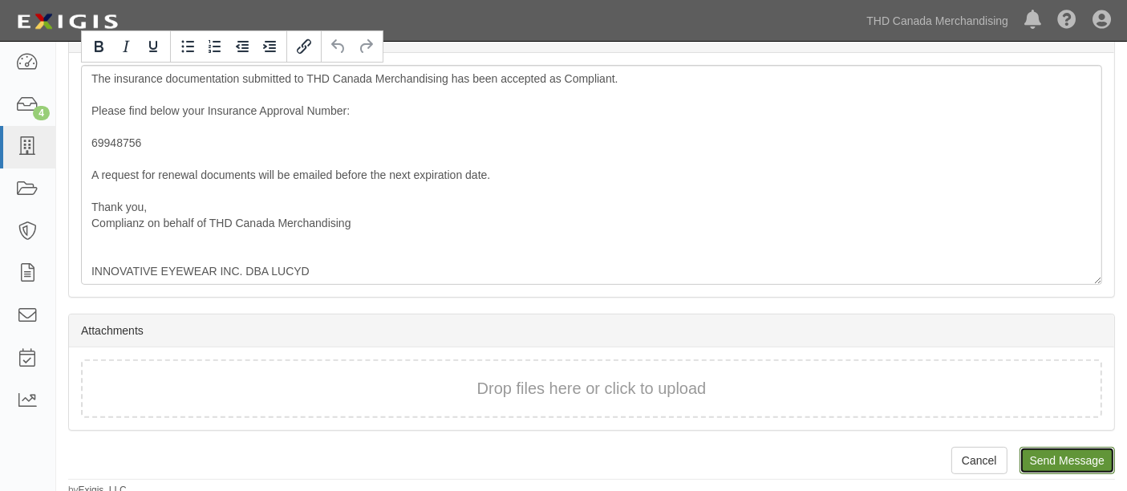
click at [1077, 455] on input "Send Message" at bounding box center [1067, 460] width 95 height 27
